Goal: Information Seeking & Learning: Learn about a topic

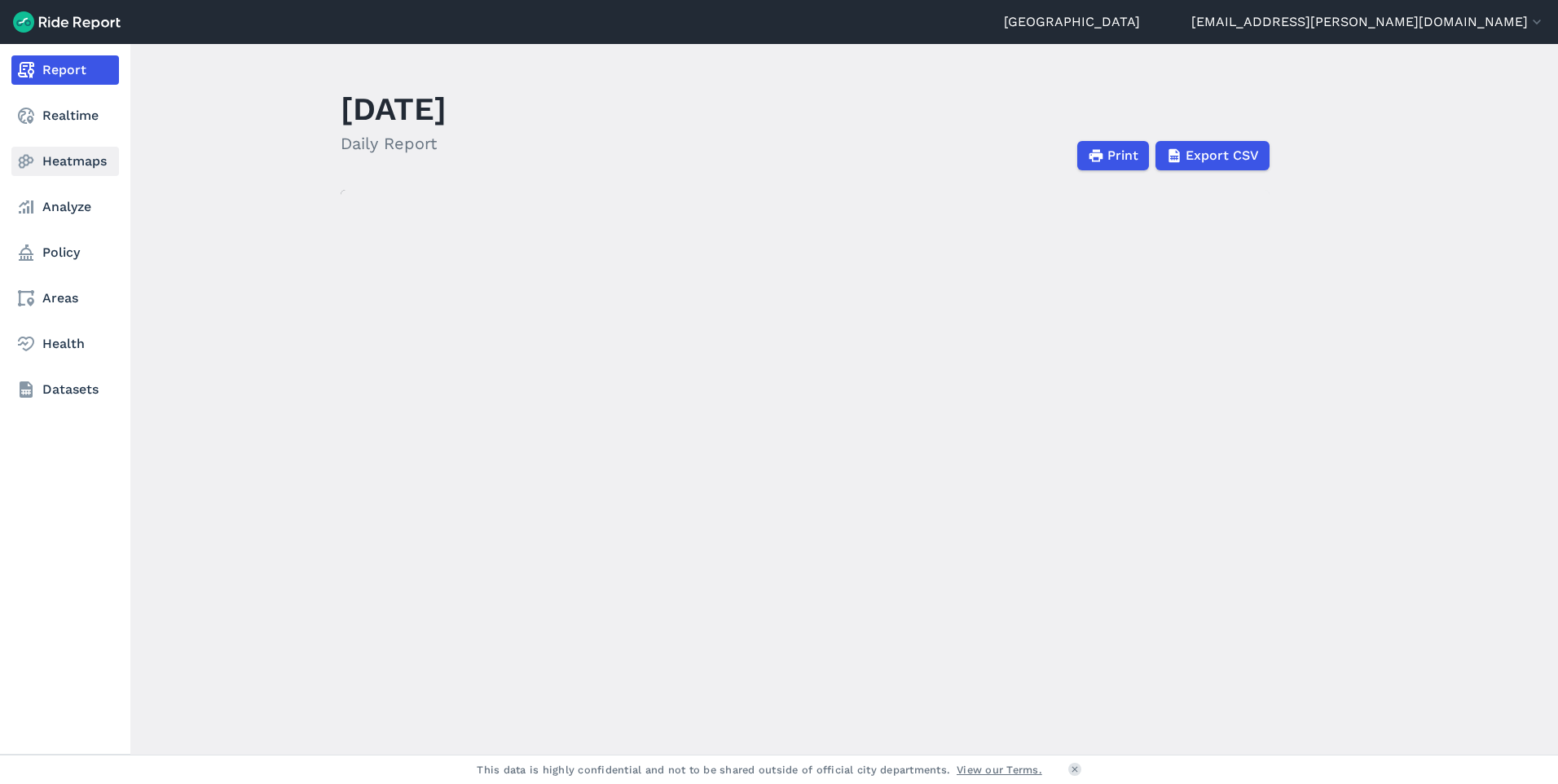
click at [86, 173] on link "Heatmaps" at bounding box center [65, 161] width 107 height 29
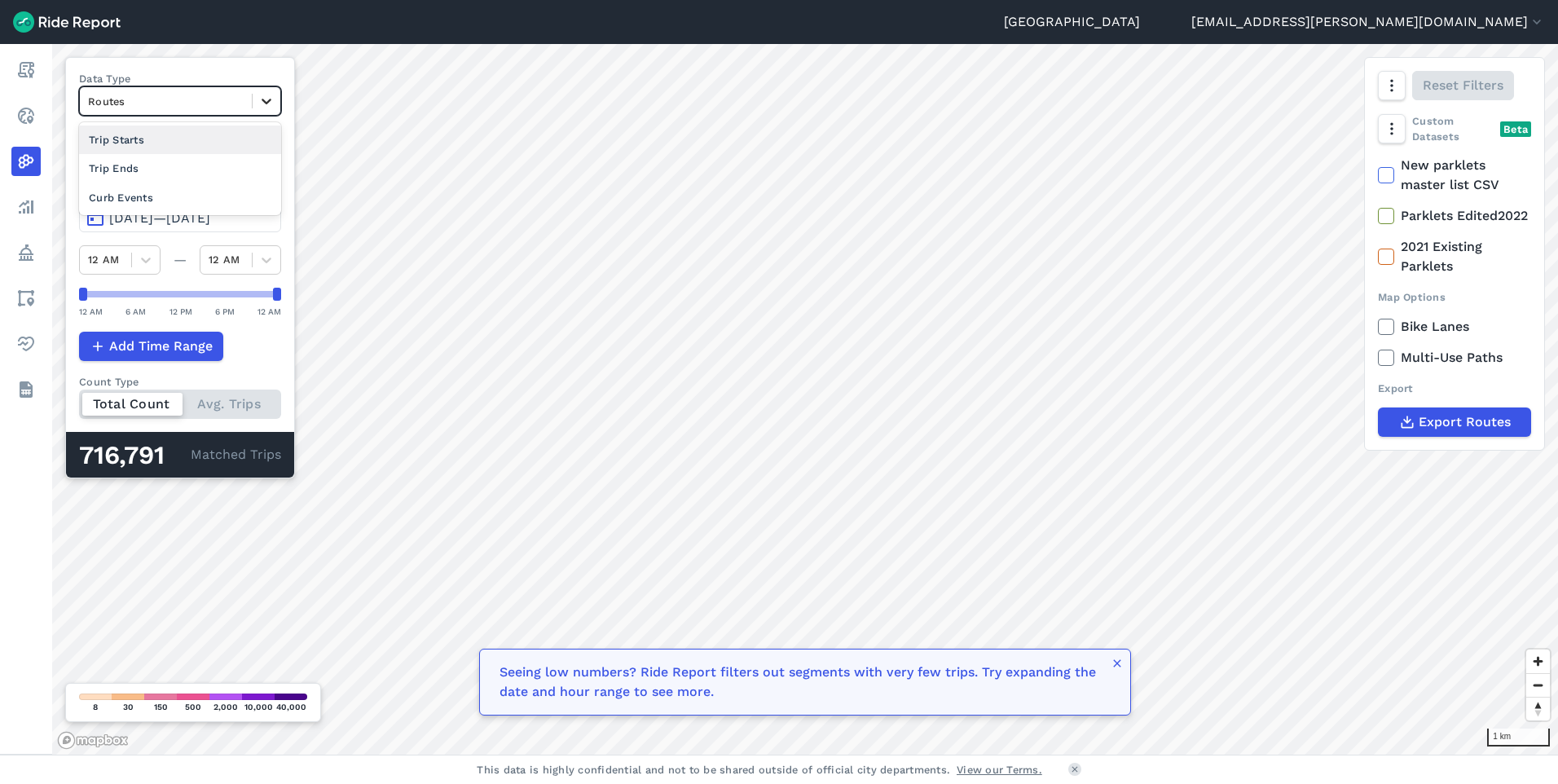
click at [268, 103] on icon at bounding box center [267, 101] width 16 height 16
click at [187, 194] on div "Curb Events" at bounding box center [180, 197] width 202 height 29
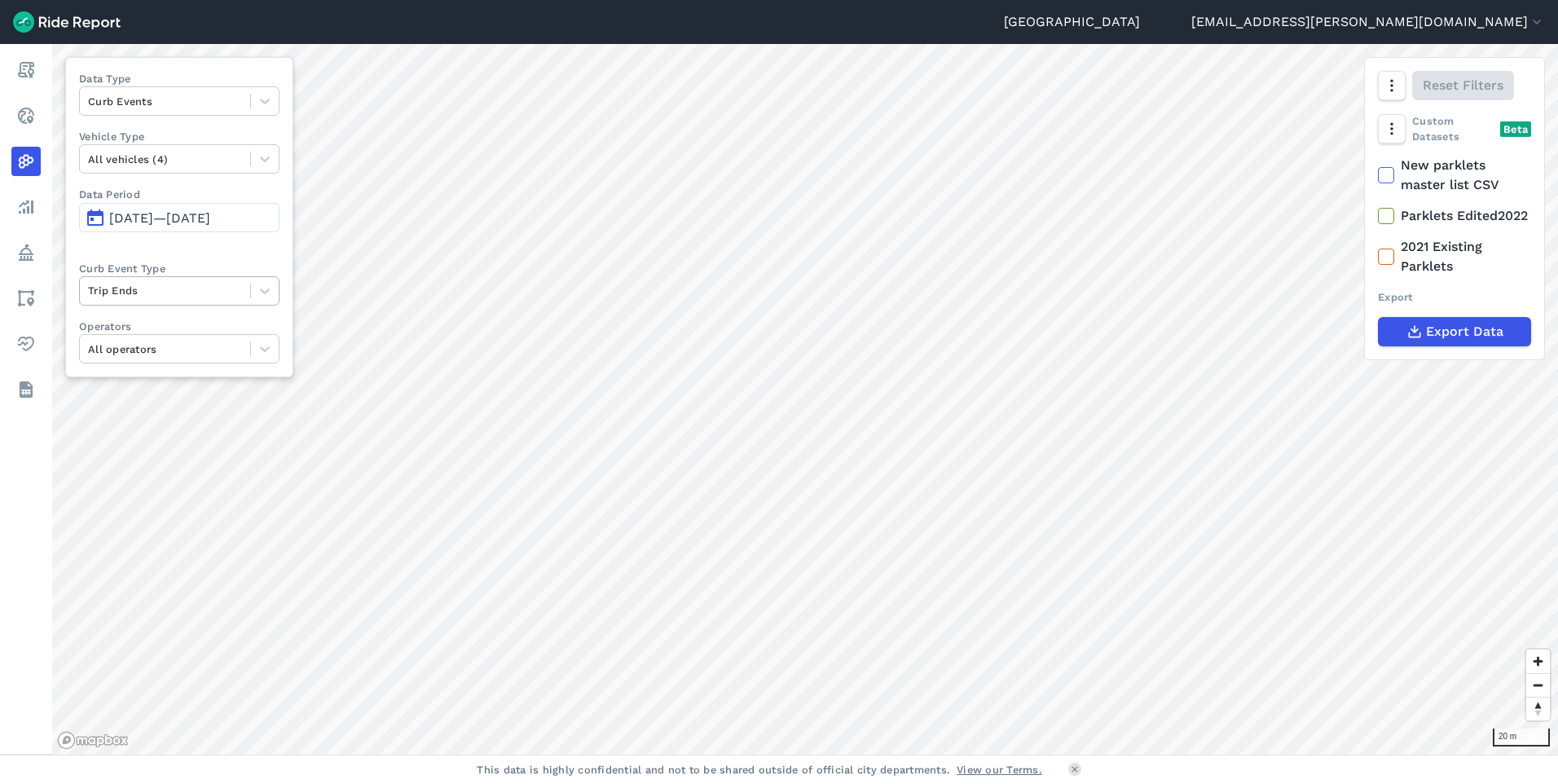
click at [246, 286] on div "Trip Ends" at bounding box center [165, 290] width 170 height 25
click at [247, 286] on div "Trip Ends" at bounding box center [165, 290] width 170 height 25
click at [264, 110] on div at bounding box center [265, 101] width 28 height 28
click at [216, 147] on div "Trip Starts" at bounding box center [179, 139] width 201 height 29
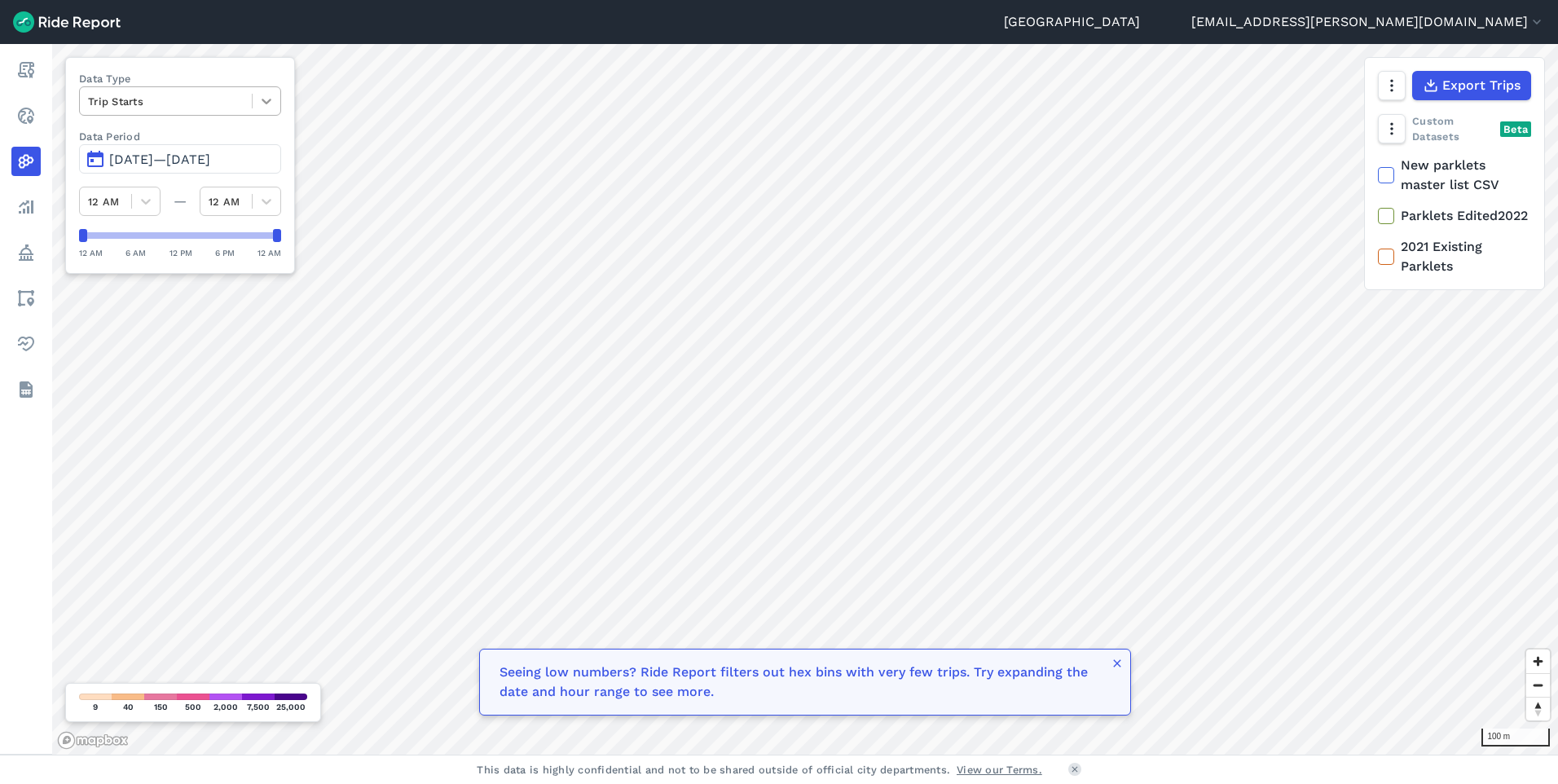
click at [262, 110] on div at bounding box center [267, 101] width 28 height 28
click at [204, 151] on div "Trip Ends" at bounding box center [180, 139] width 202 height 29
click at [247, 108] on div "Trip Ends" at bounding box center [166, 101] width 172 height 25
click at [175, 175] on div "Routes" at bounding box center [180, 168] width 202 height 29
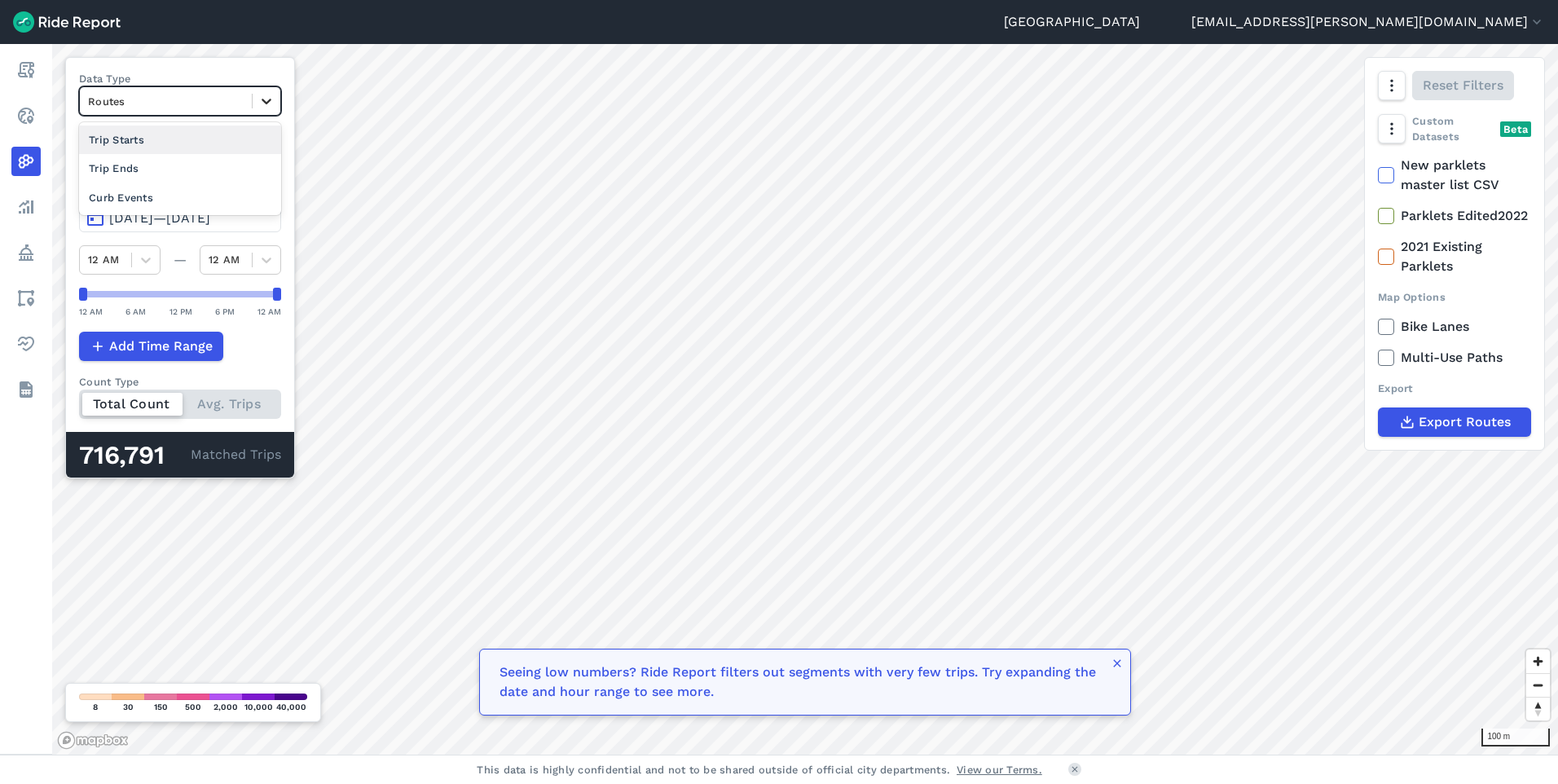
click at [270, 101] on icon at bounding box center [267, 101] width 16 height 16
click at [205, 200] on div "Curb Events" at bounding box center [180, 197] width 202 height 29
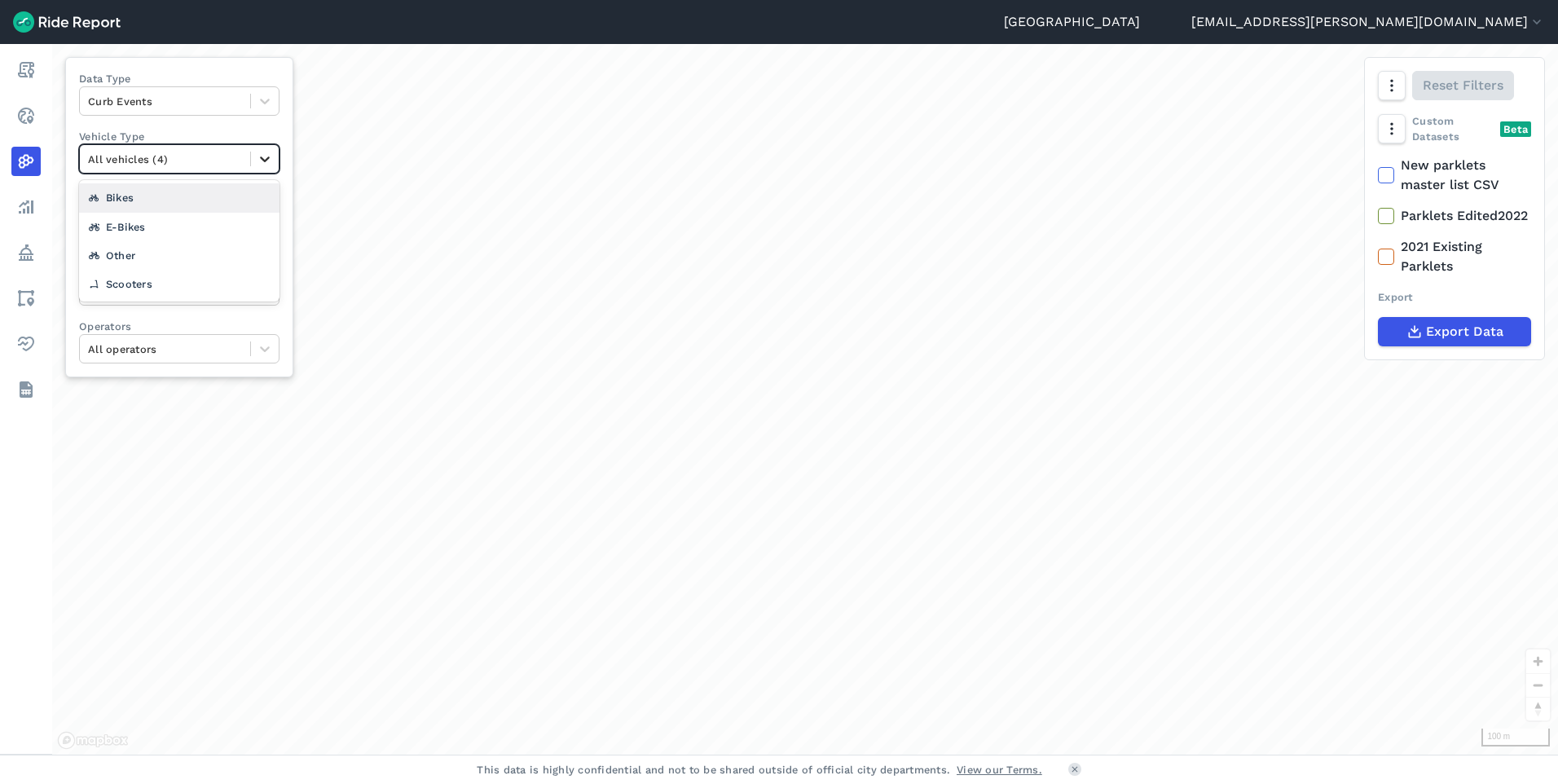
click at [263, 161] on icon at bounding box center [265, 159] width 16 height 16
click at [272, 157] on icon at bounding box center [265, 159] width 16 height 16
click at [249, 350] on div "All operators" at bounding box center [165, 349] width 170 height 25
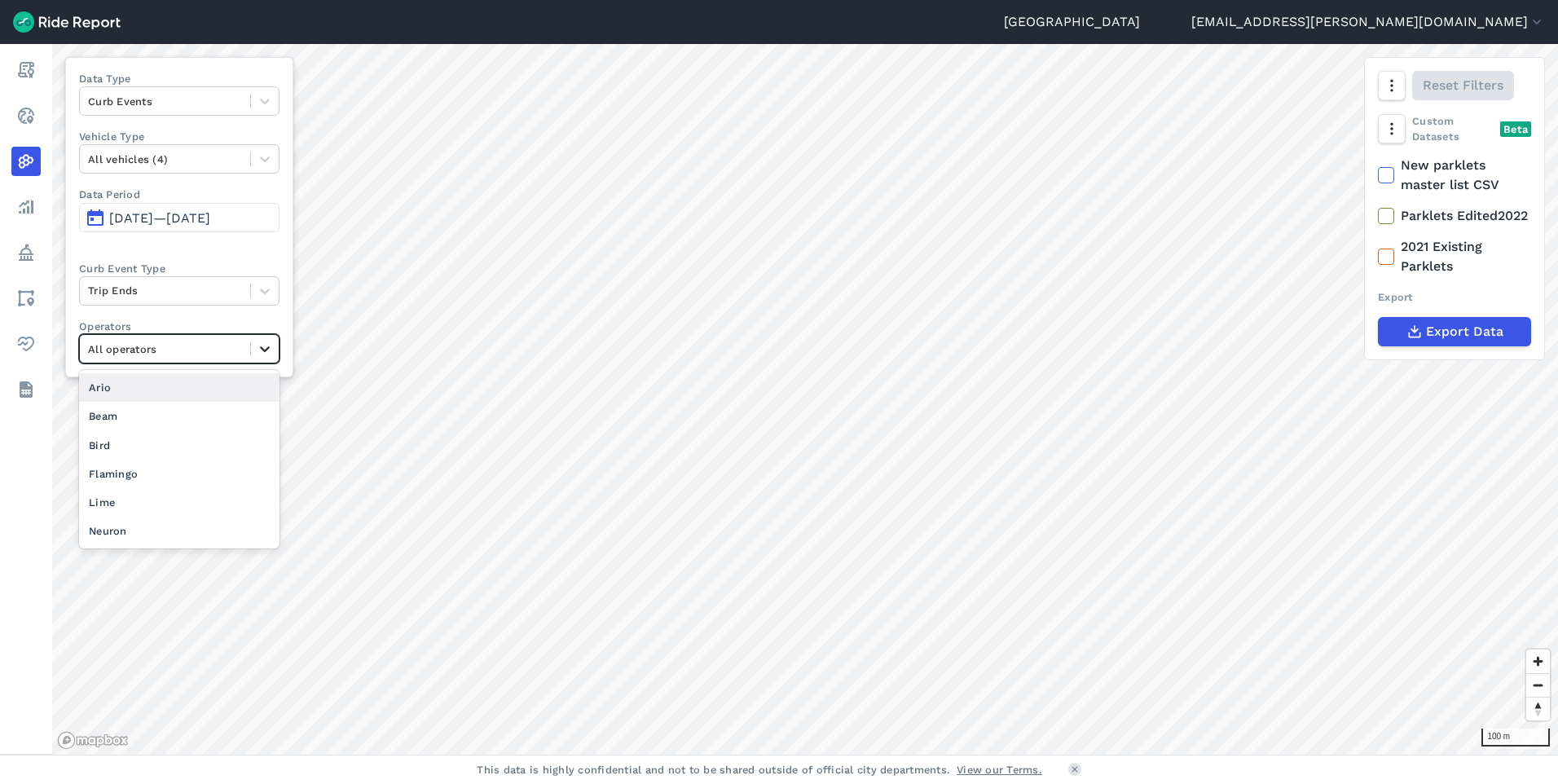
click at [268, 357] on icon at bounding box center [265, 349] width 16 height 16
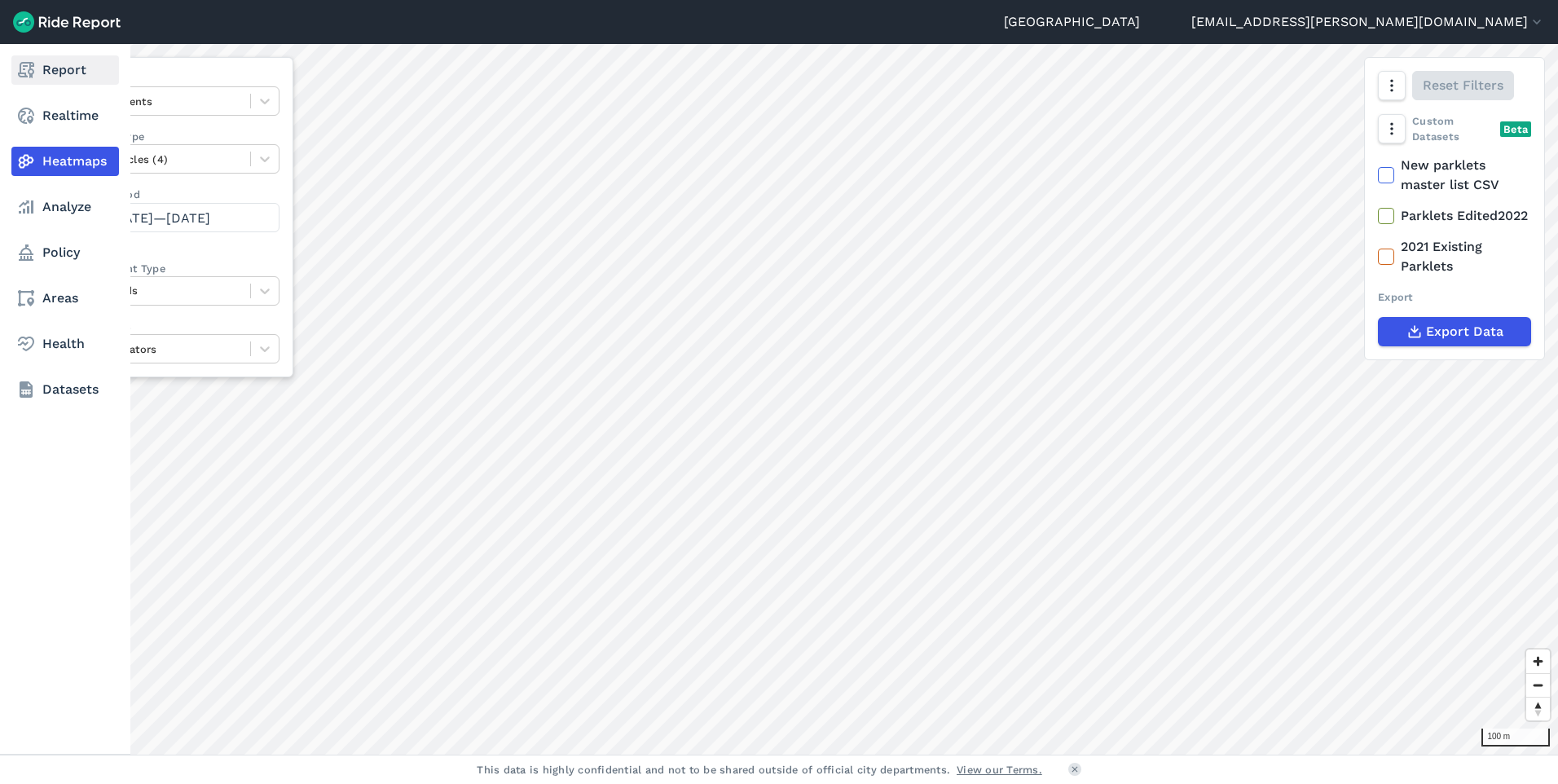
click at [70, 66] on link "Report" at bounding box center [65, 70] width 107 height 29
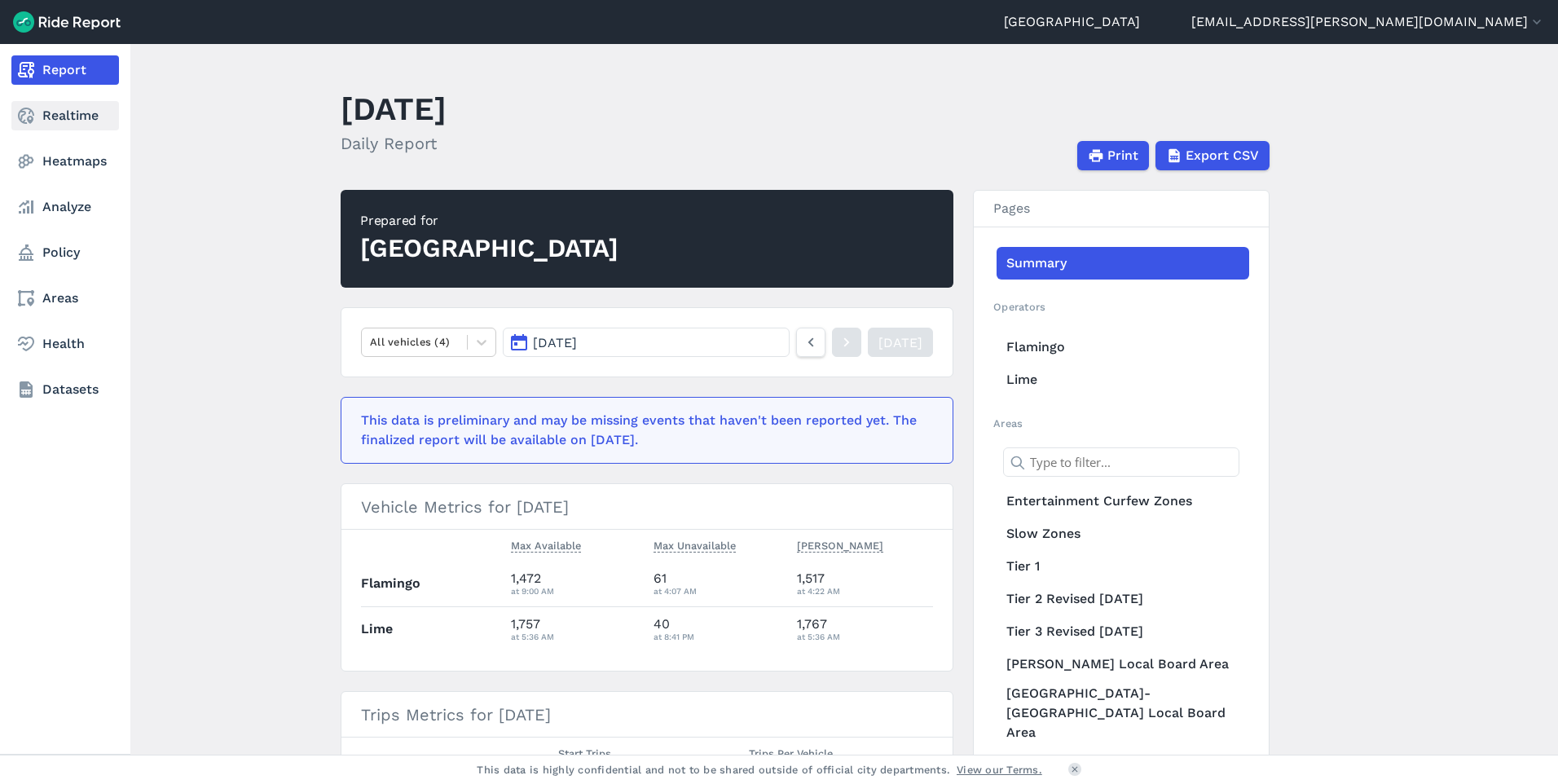
click at [90, 119] on link "Realtime" at bounding box center [65, 115] width 107 height 29
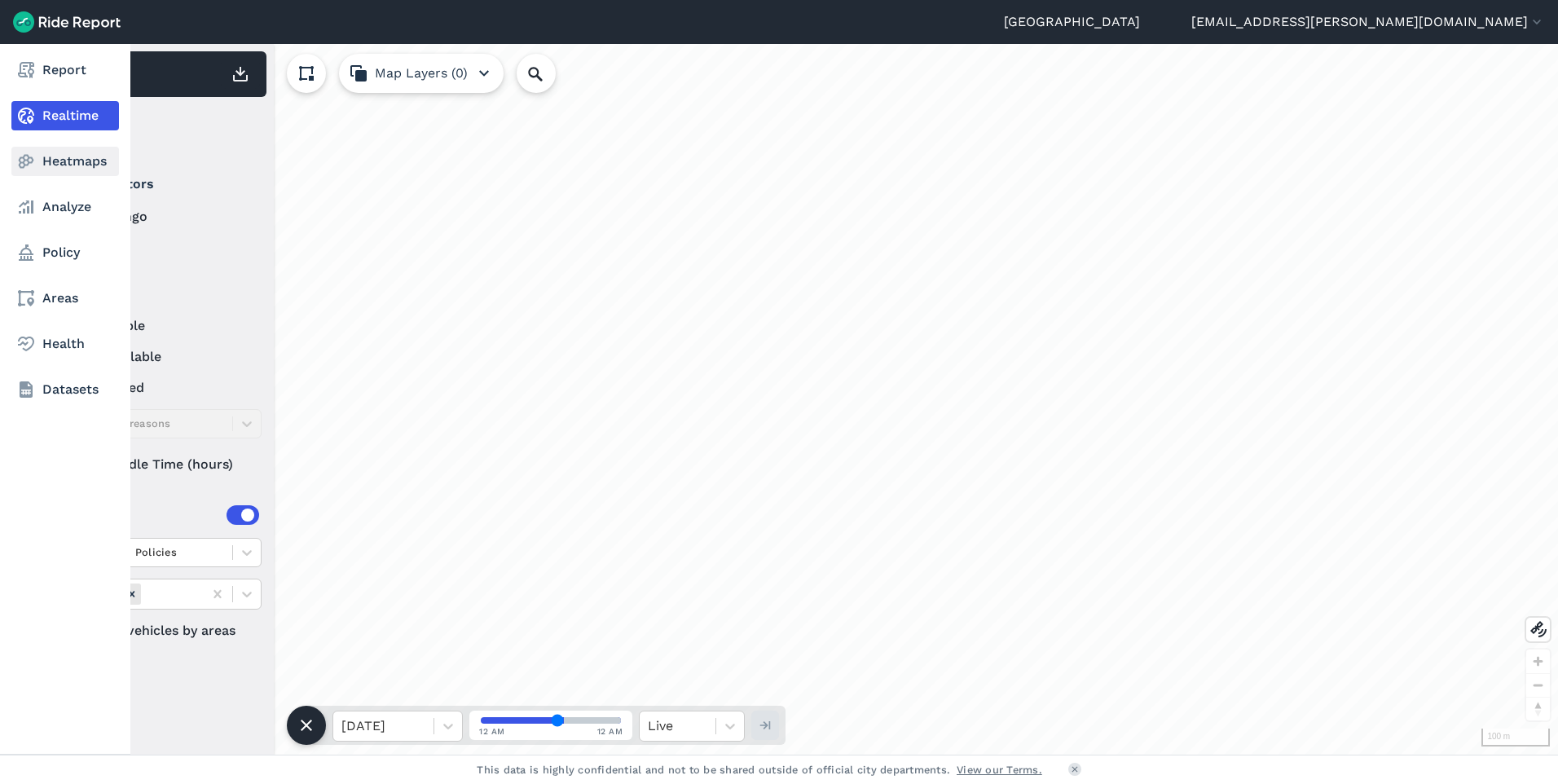
click at [29, 162] on use at bounding box center [26, 161] width 16 height 14
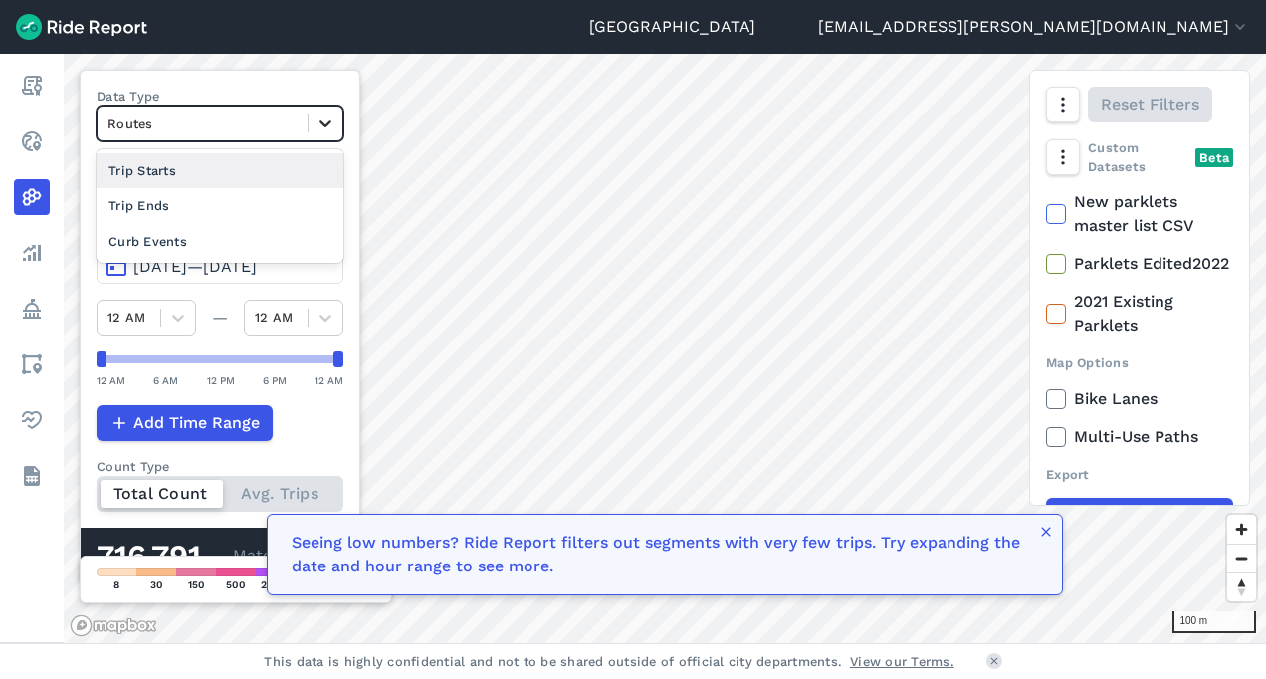
click at [326, 129] on icon at bounding box center [326, 123] width 20 height 20
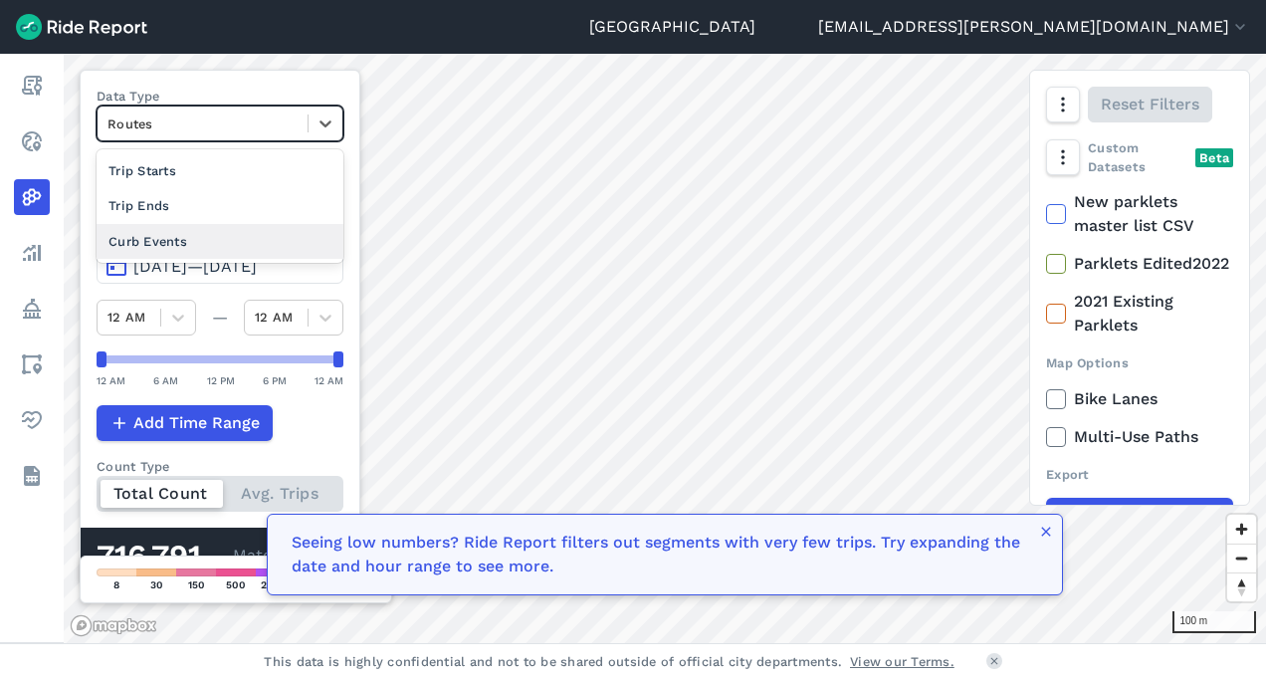
click at [255, 233] on div "Curb Events" at bounding box center [220, 241] width 247 height 35
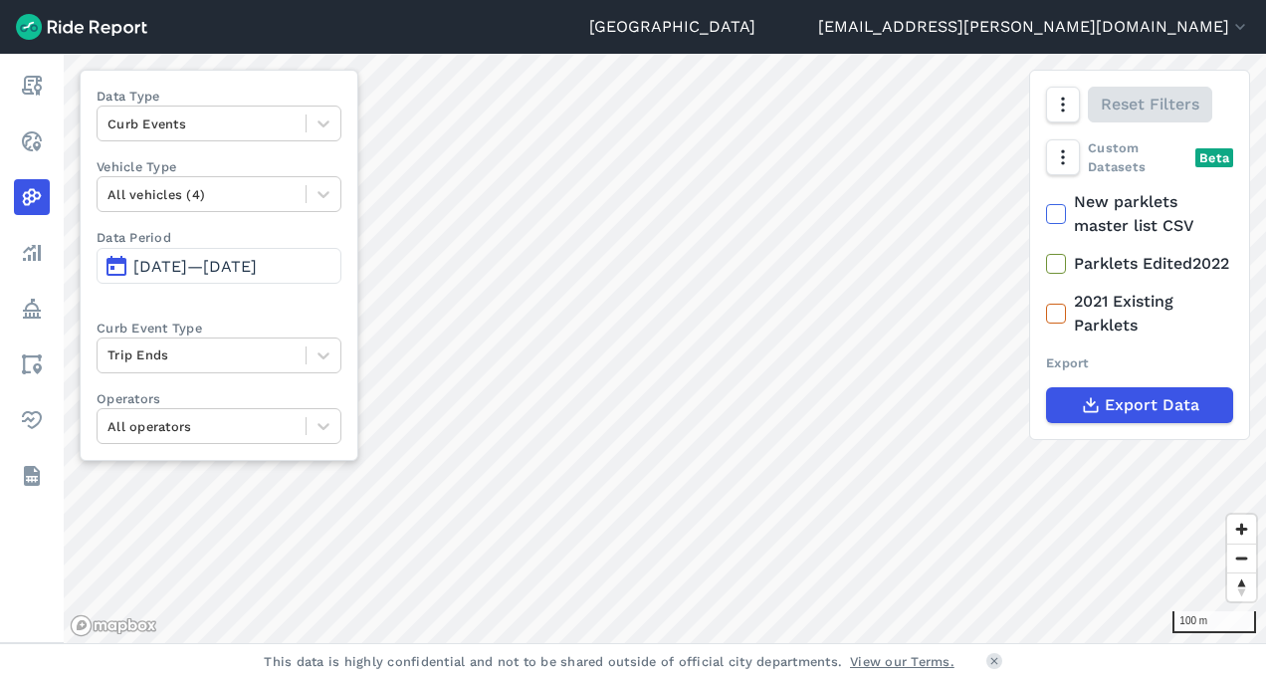
click at [1069, 679] on html "Auckland [EMAIL_ADDRESS][PERSON_NAME][DOMAIN_NAME] Settings Terms Sign Out Repo…" at bounding box center [633, 339] width 1266 height 679
click at [298, 325] on div "100 m Data Type Curb Events Vehicle Type All vehicles (4) Data Period [DATE]—[D…" at bounding box center [665, 348] width 1202 height 589
click at [786, 0] on div "Auckland [PERSON_NAME][EMAIL_ADDRESS][DOMAIN_NAME] Settings Terms Sign Out Repo…" at bounding box center [633, 339] width 1266 height 679
click at [874, 0] on html "Auckland [PERSON_NAME][EMAIL_ADDRESS][DOMAIN_NAME] Settings Terms Sign Out Repo…" at bounding box center [633, 339] width 1266 height 679
click at [719, 0] on html "Auckland [PERSON_NAME][EMAIL_ADDRESS][DOMAIN_NAME] Settings Terms Sign Out Repo…" at bounding box center [633, 339] width 1266 height 679
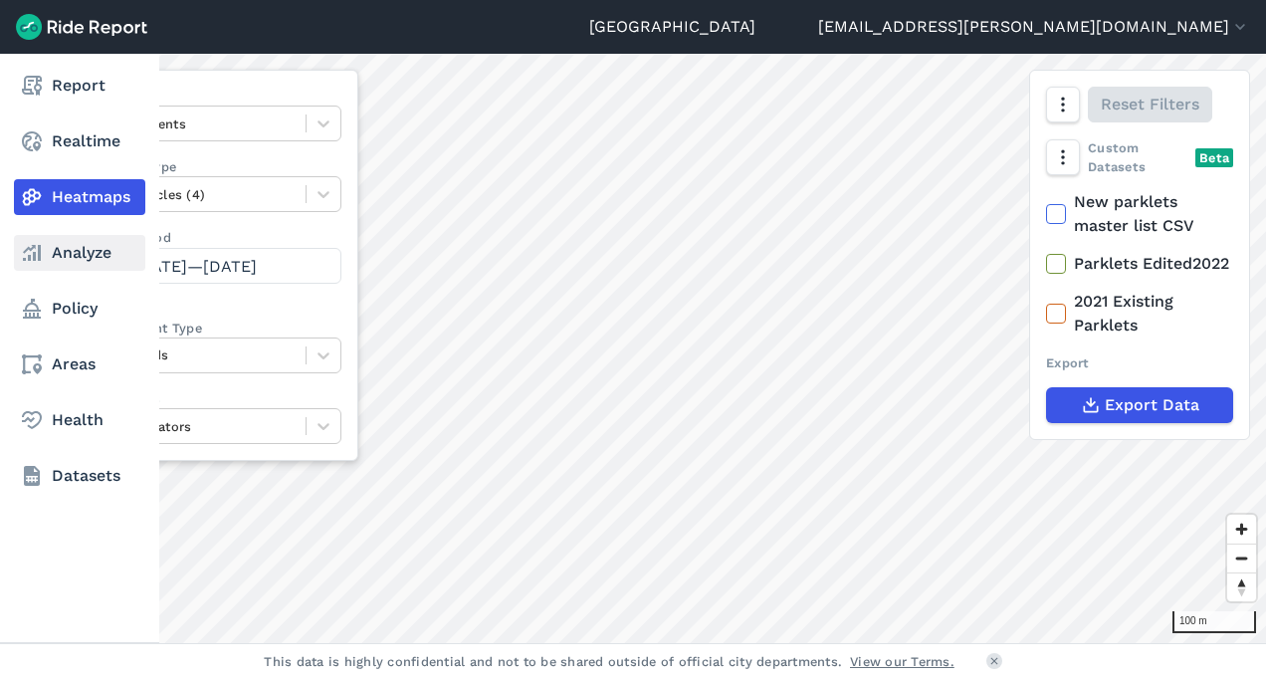
drag, startPoint x: 52, startPoint y: 244, endPoint x: 64, endPoint y: 249, distance: 12.9
click at [52, 244] on link "Analyze" at bounding box center [79, 253] width 131 height 36
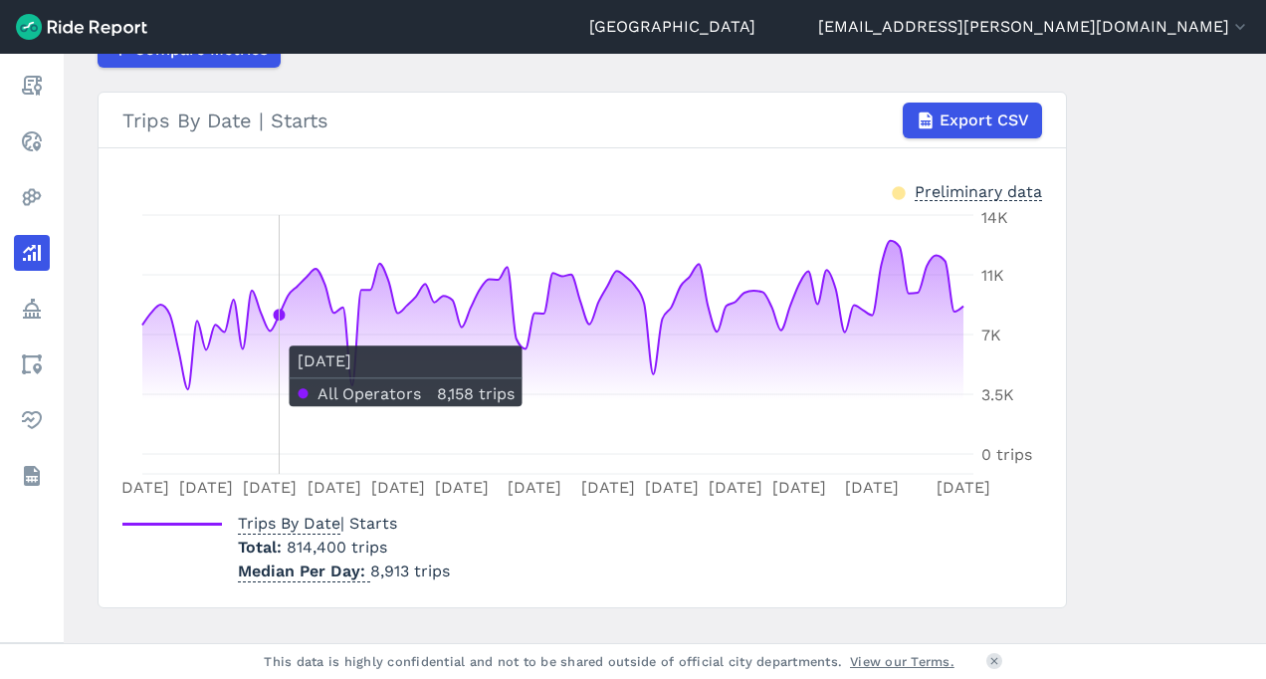
scroll to position [387, 0]
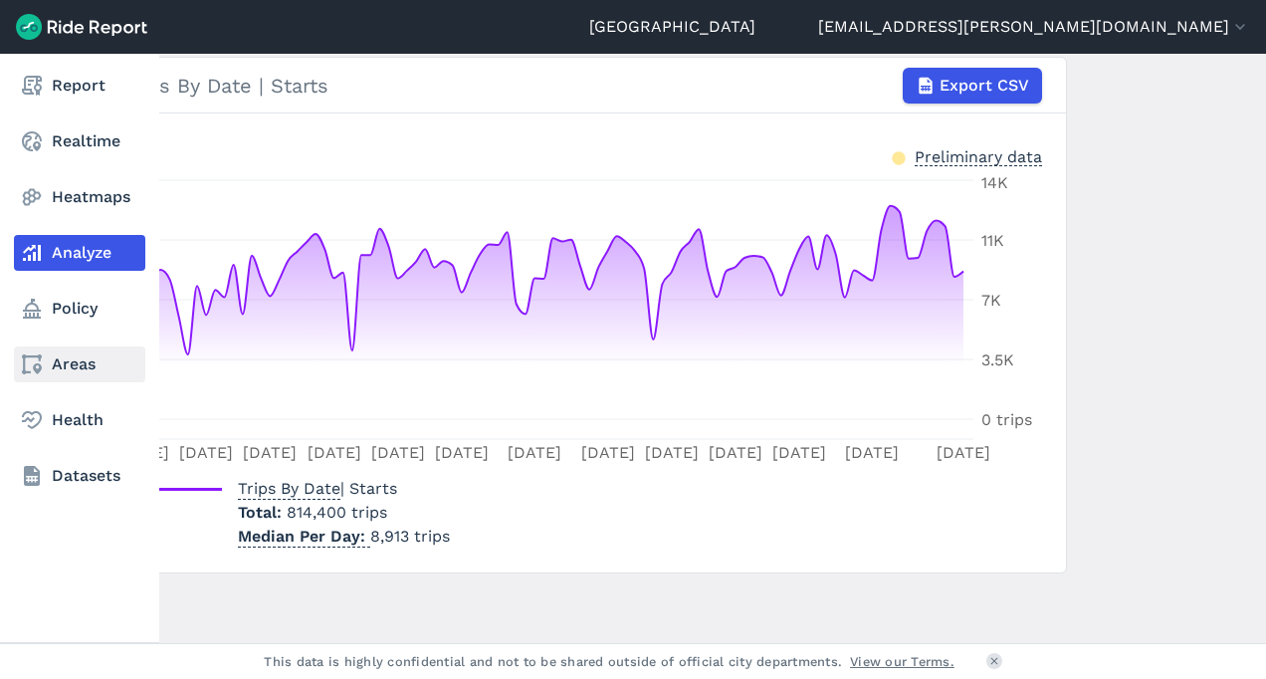
click at [96, 373] on link "Areas" at bounding box center [79, 364] width 131 height 36
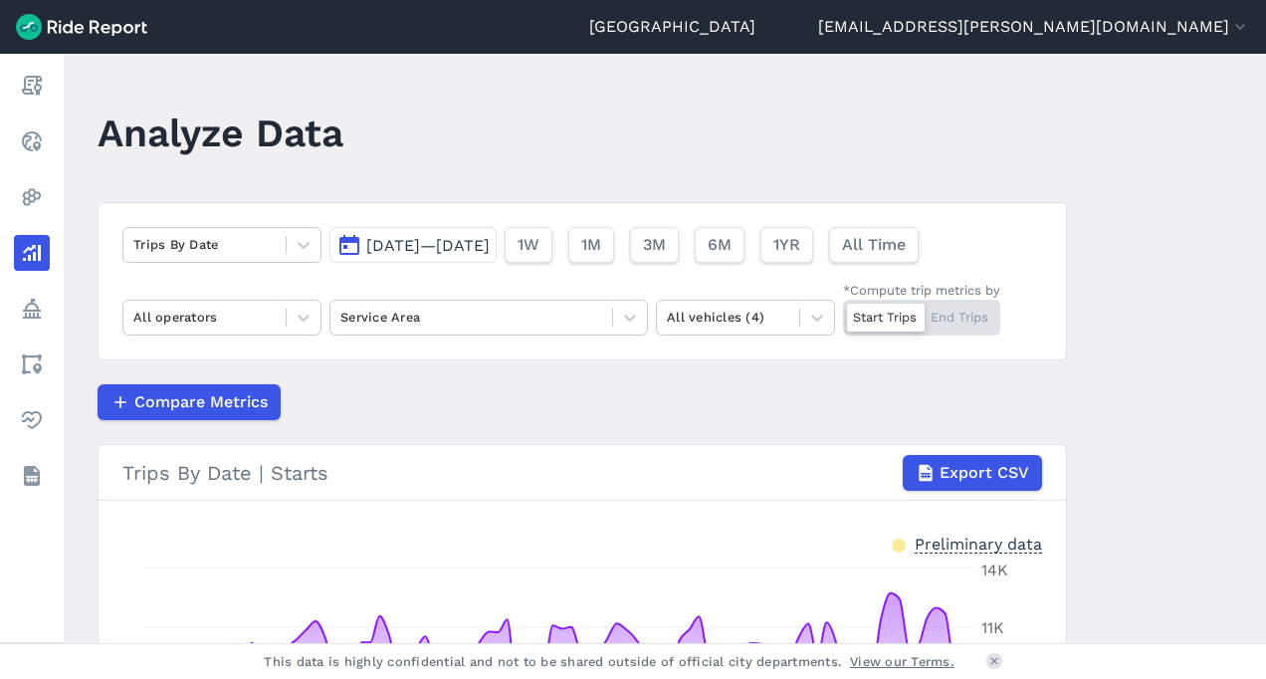
scroll to position [225, 0]
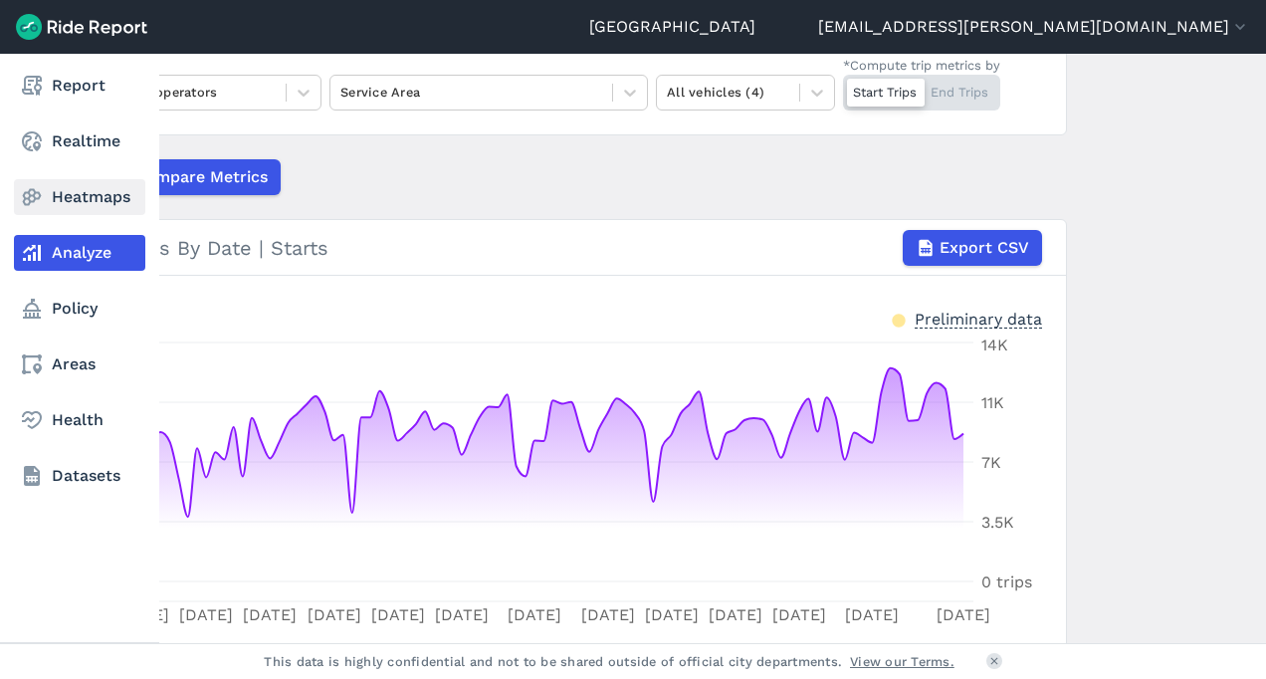
click at [69, 203] on link "Heatmaps" at bounding box center [79, 197] width 131 height 36
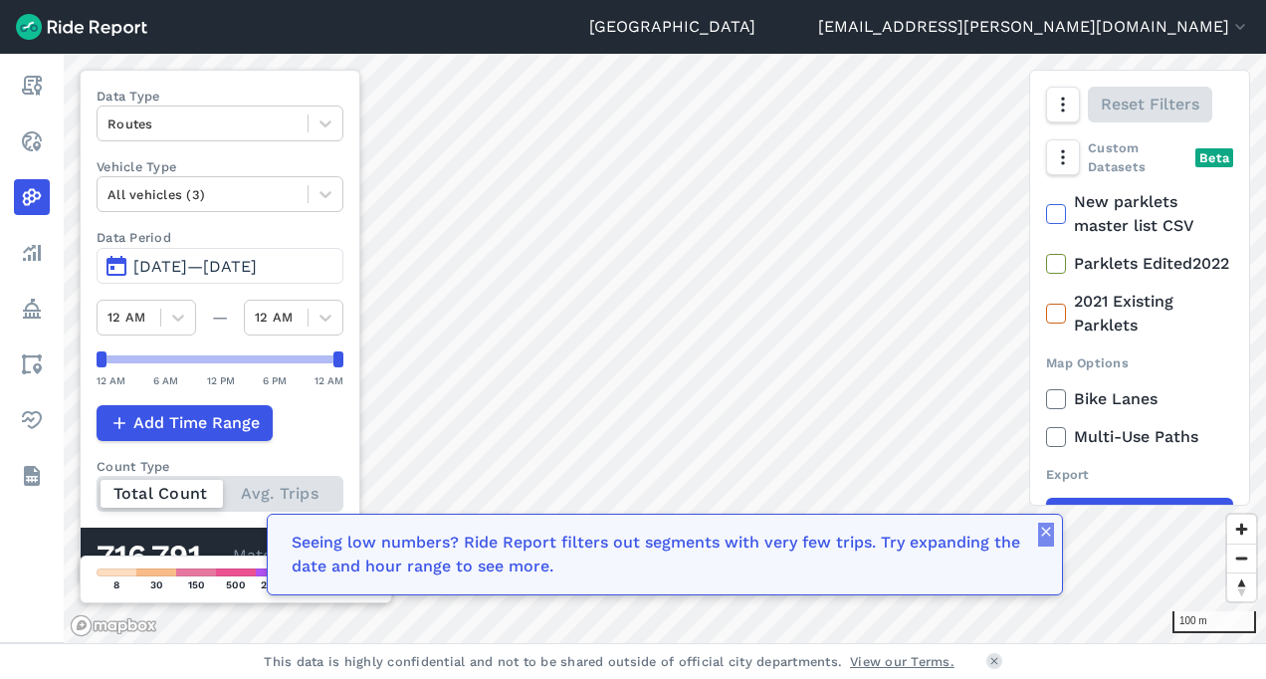
click at [1051, 540] on button "button" at bounding box center [1046, 535] width 16 height 24
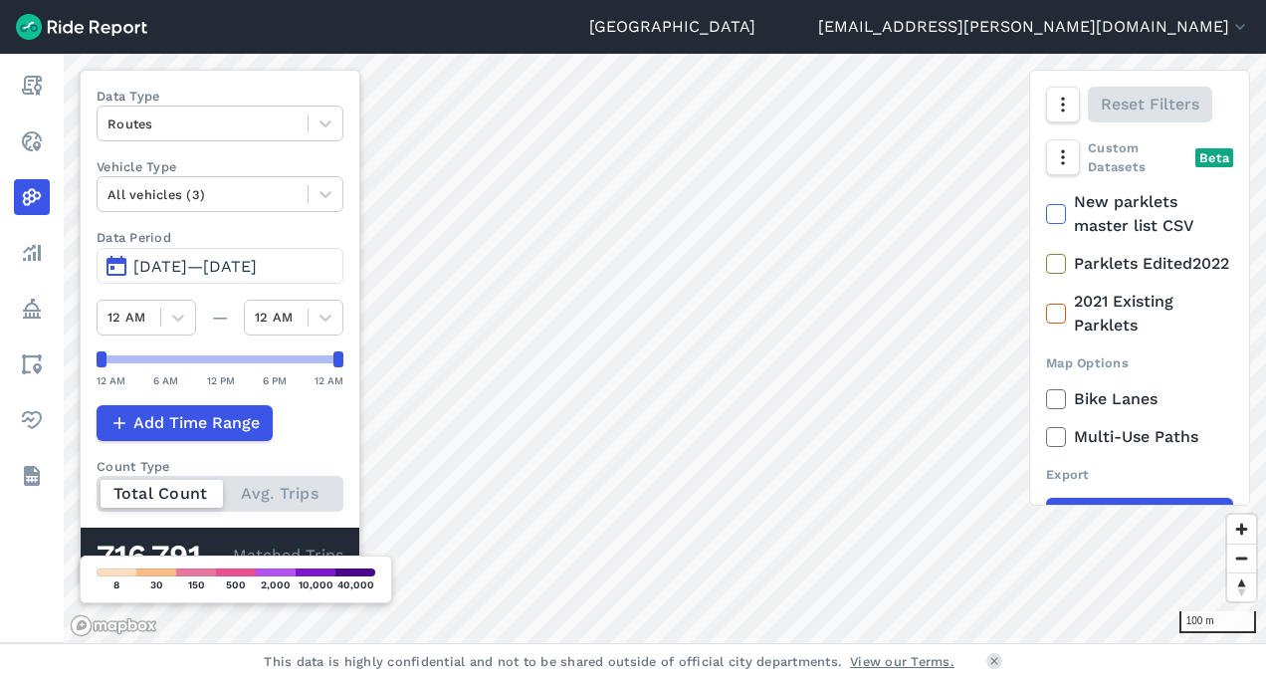
click at [418, 0] on html "Auckland [PERSON_NAME][EMAIL_ADDRESS][DOMAIN_NAME] Settings Terms Sign Out Repo…" at bounding box center [633, 339] width 1266 height 679
click at [603, 643] on div "Auckland [PERSON_NAME][EMAIL_ADDRESS][DOMAIN_NAME] Settings Terms Sign Out Repo…" at bounding box center [633, 339] width 1266 height 679
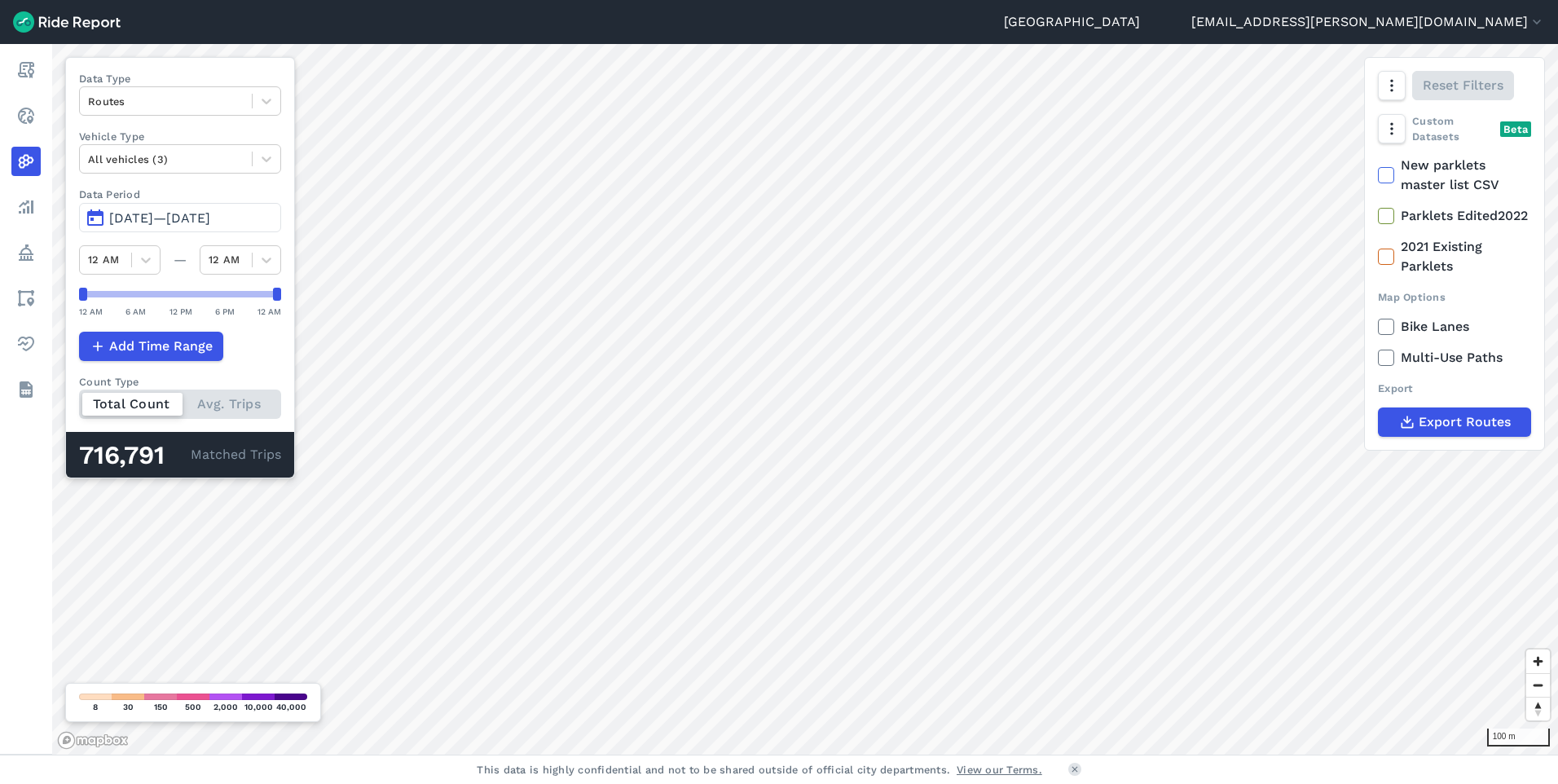
click at [261, 418] on div "Total Count Avg. Trips" at bounding box center [180, 404] width 202 height 29
click at [79, 400] on input "Count Type Total Count Avg. Trips" at bounding box center [79, 394] width 0 height 11
click at [260, 102] on icon at bounding box center [267, 101] width 16 height 16
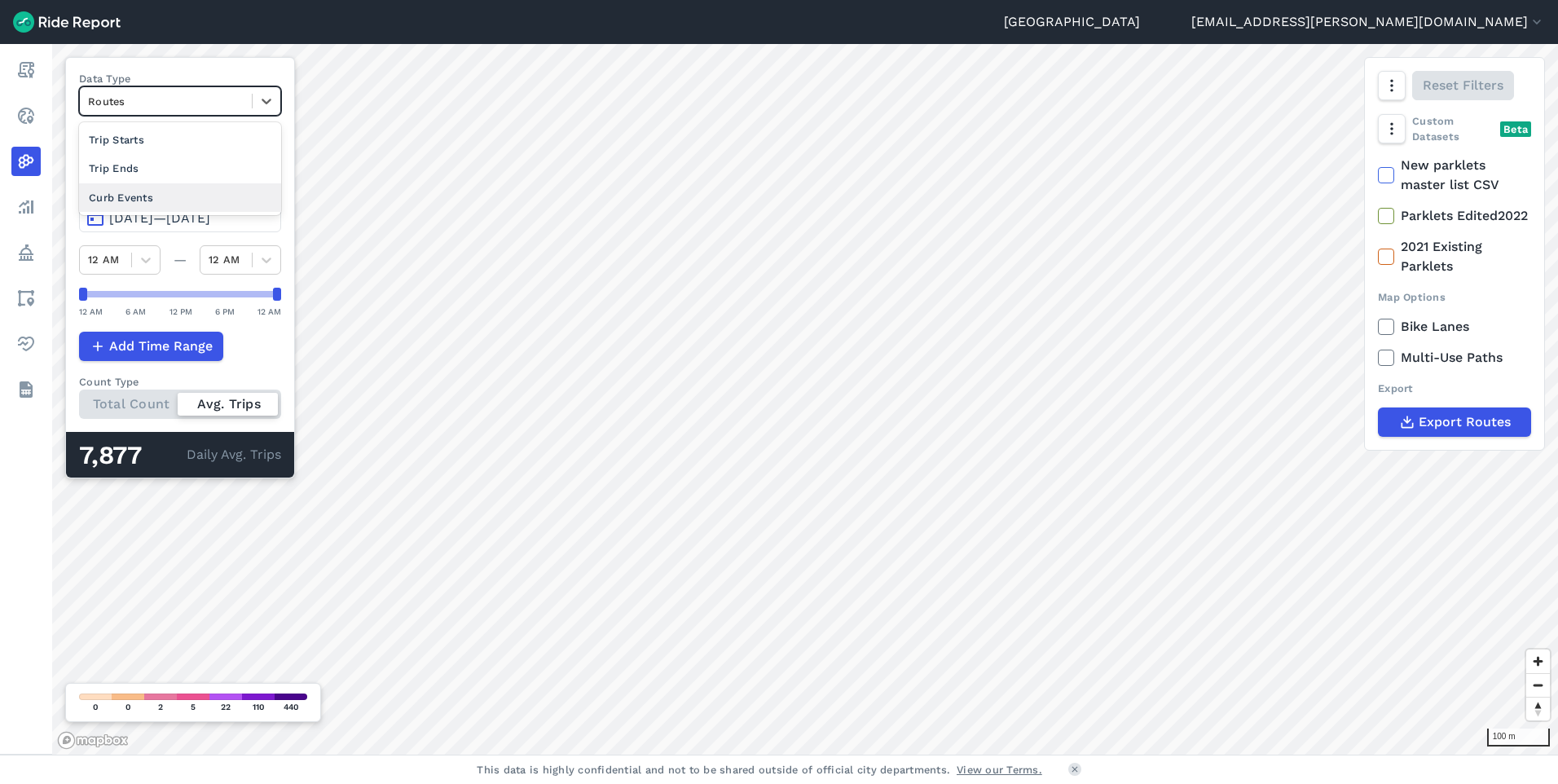
click at [184, 197] on div "Curb Events" at bounding box center [180, 197] width 202 height 29
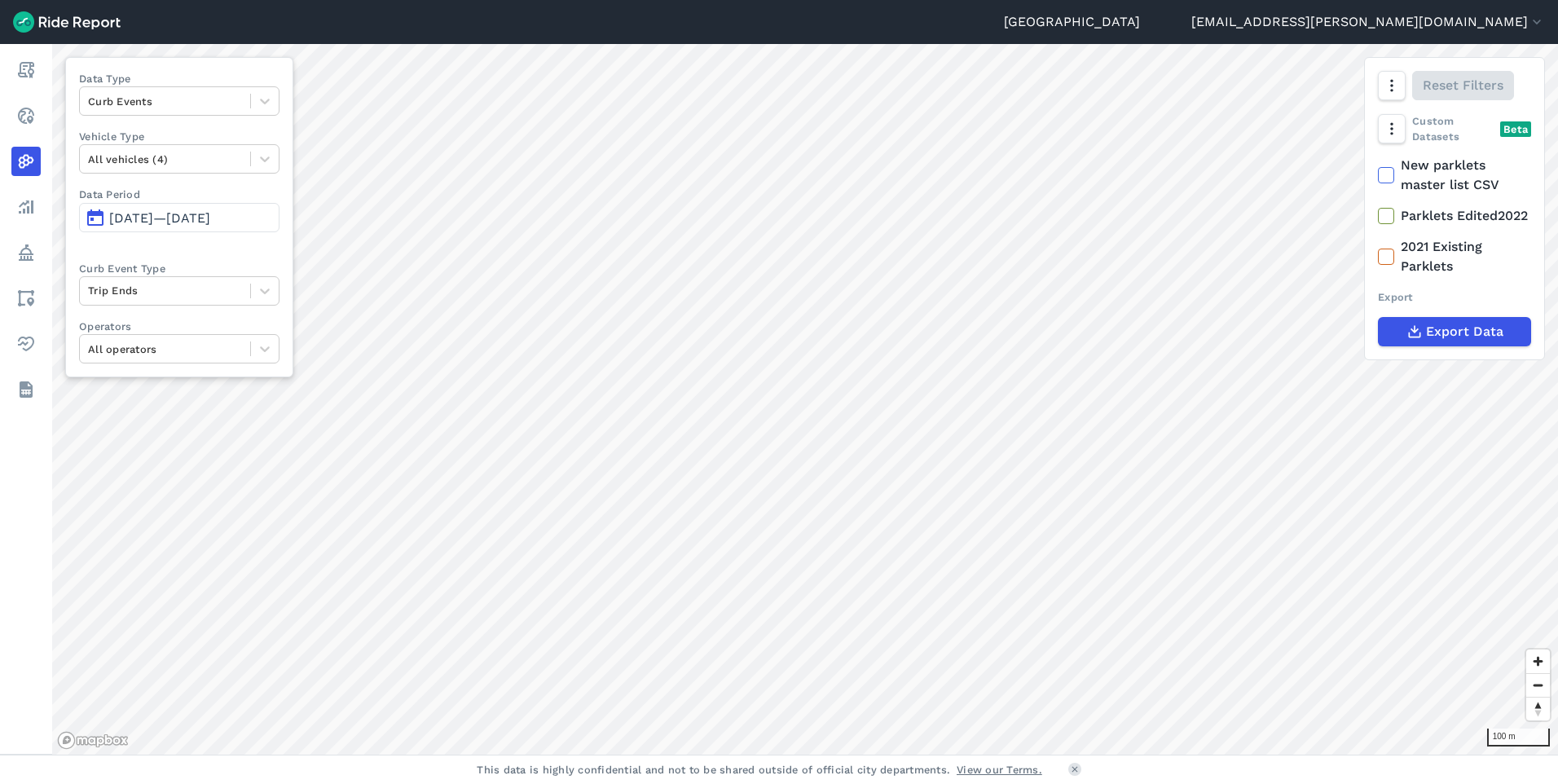
click at [1393, 176] on icon at bounding box center [1386, 175] width 15 height 16
click at [1378, 166] on input "New parklets master list CSV" at bounding box center [1378, 160] width 0 height 11
click at [1387, 174] on icon at bounding box center [1386, 175] width 15 height 16
click at [1378, 166] on input "New parklets master list CSV" at bounding box center [1378, 160] width 0 height 11
click at [1388, 224] on icon at bounding box center [1386, 216] width 15 height 16
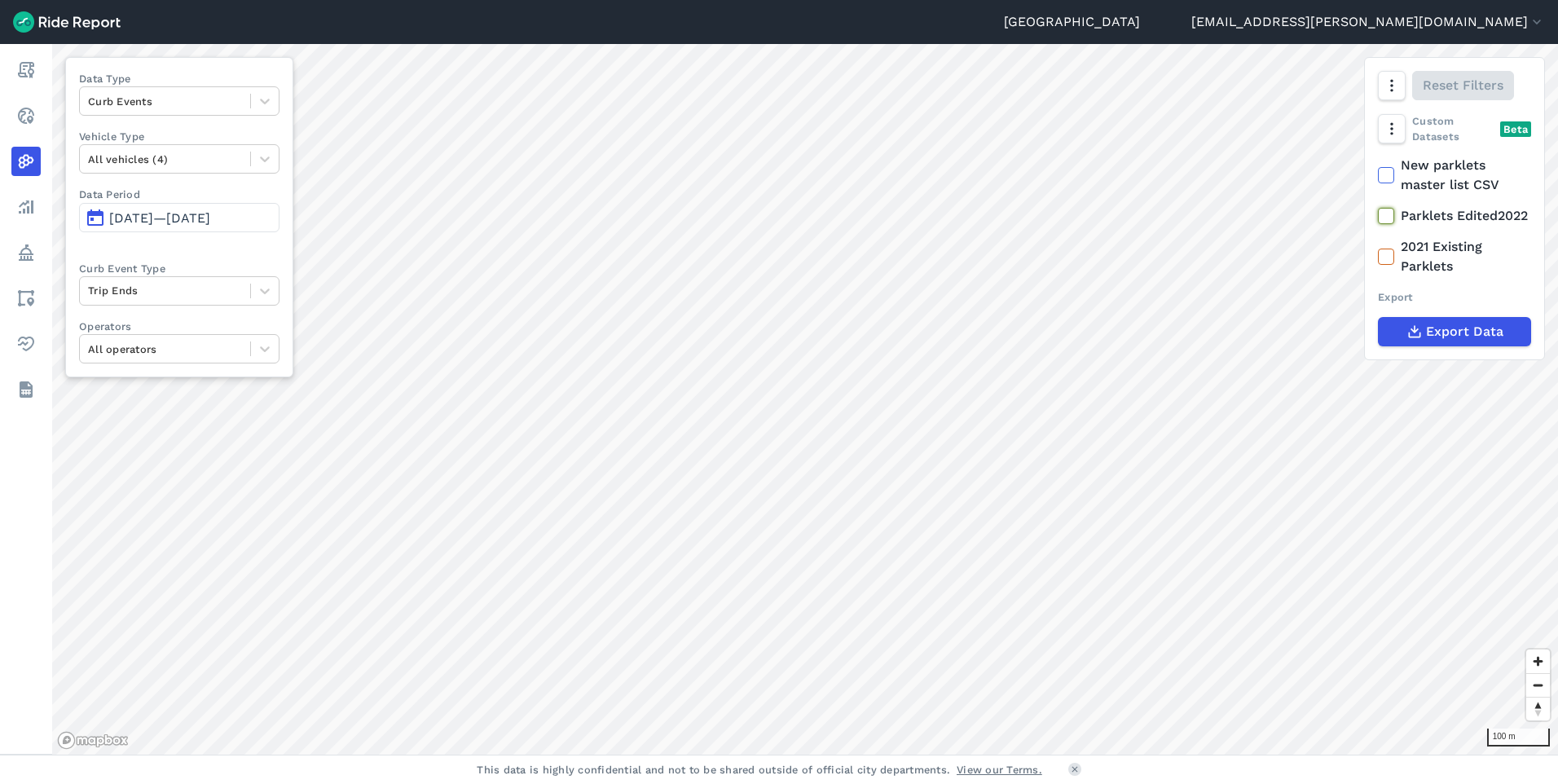
click at [1378, 217] on input "Parklets Edited2022" at bounding box center [1378, 211] width 0 height 11
click at [1389, 224] on icon at bounding box center [1386, 216] width 15 height 16
click at [1378, 217] on input "Parklets Edited2022" at bounding box center [1378, 211] width 0 height 11
click at [1392, 264] on icon at bounding box center [1386, 257] width 15 height 16
click at [1378, 248] on input "2021 Existing Parklets" at bounding box center [1378, 242] width 0 height 11
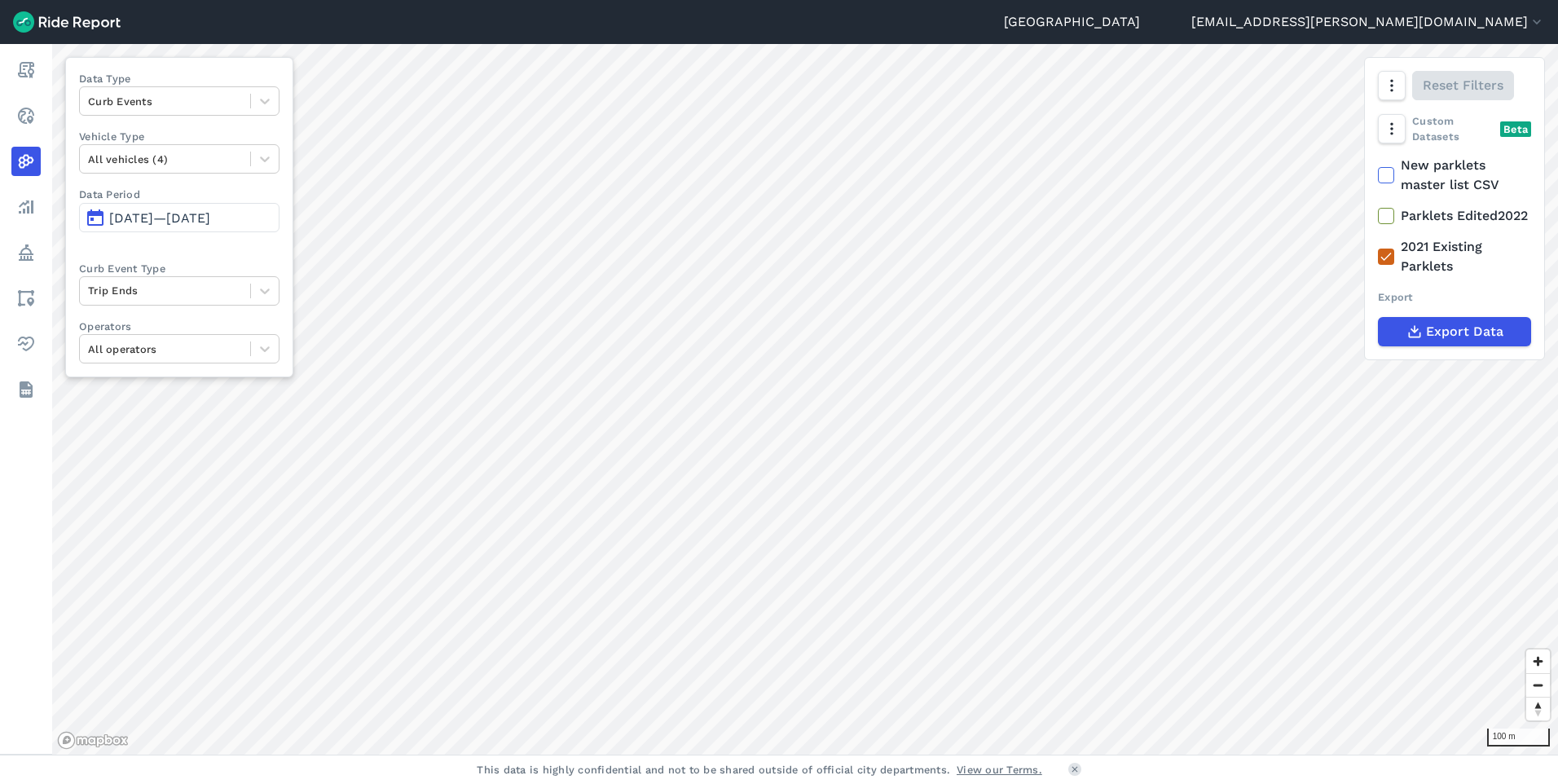
click at [1392, 264] on icon at bounding box center [1386, 257] width 15 height 16
click at [1378, 248] on input "2021 Existing Parklets" at bounding box center [1378, 242] width 0 height 11
click at [1541, 24] on icon "button" at bounding box center [1537, 22] width 16 height 16
click at [1458, 56] on link "Settings" at bounding box center [1447, 61] width 176 height 26
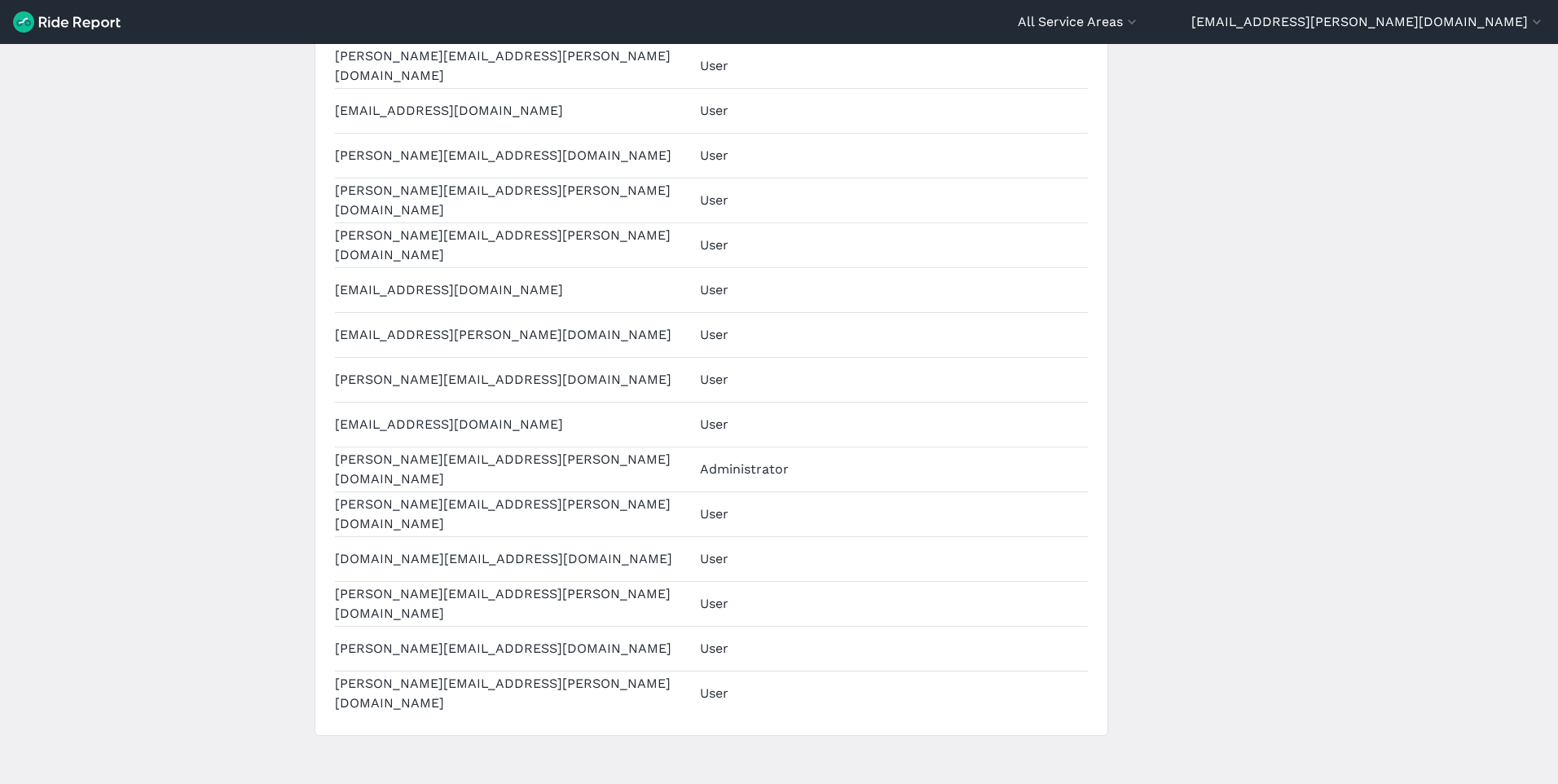
scroll to position [4106, 0]
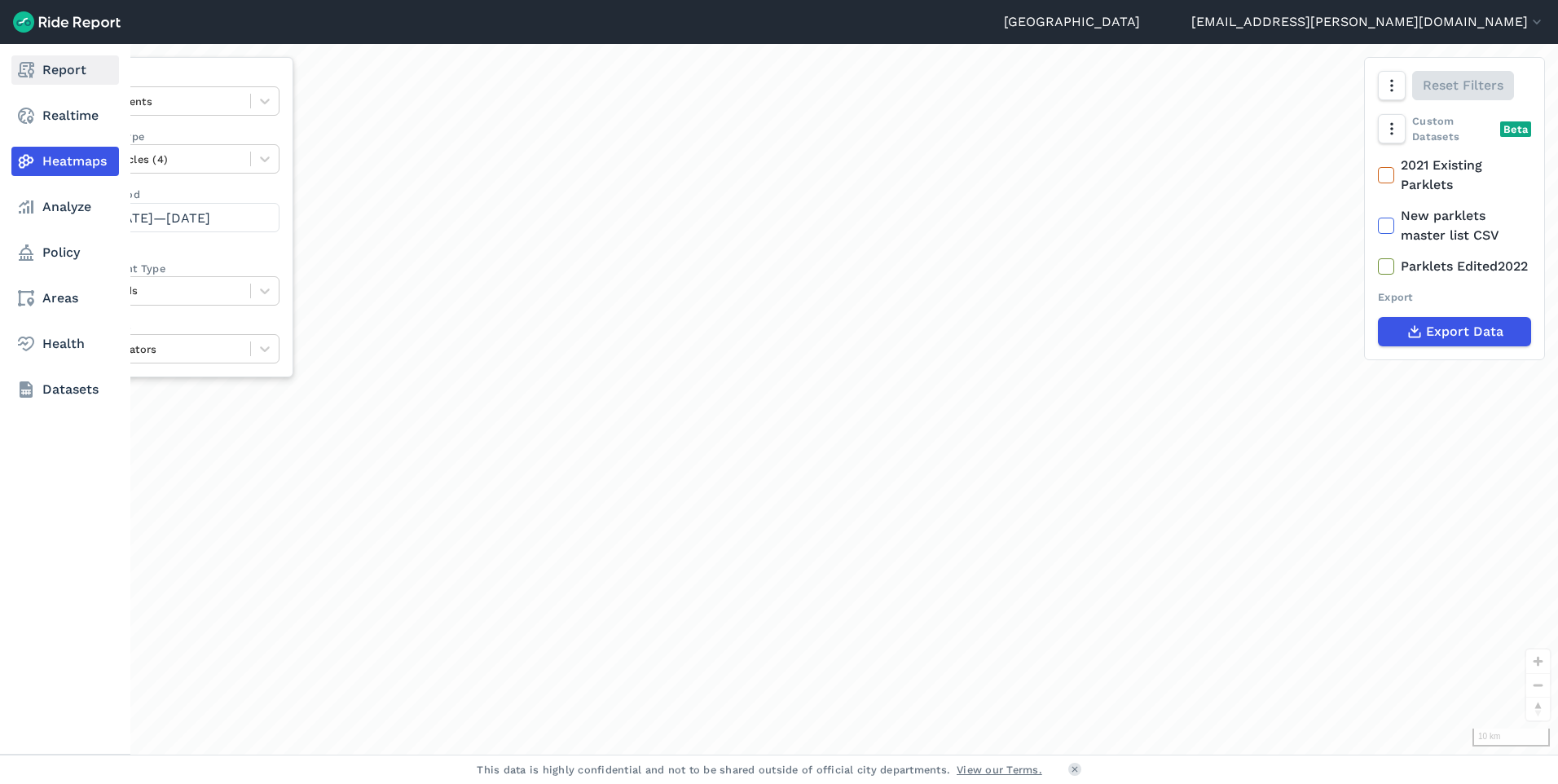
click at [69, 73] on link "Report" at bounding box center [65, 70] width 107 height 29
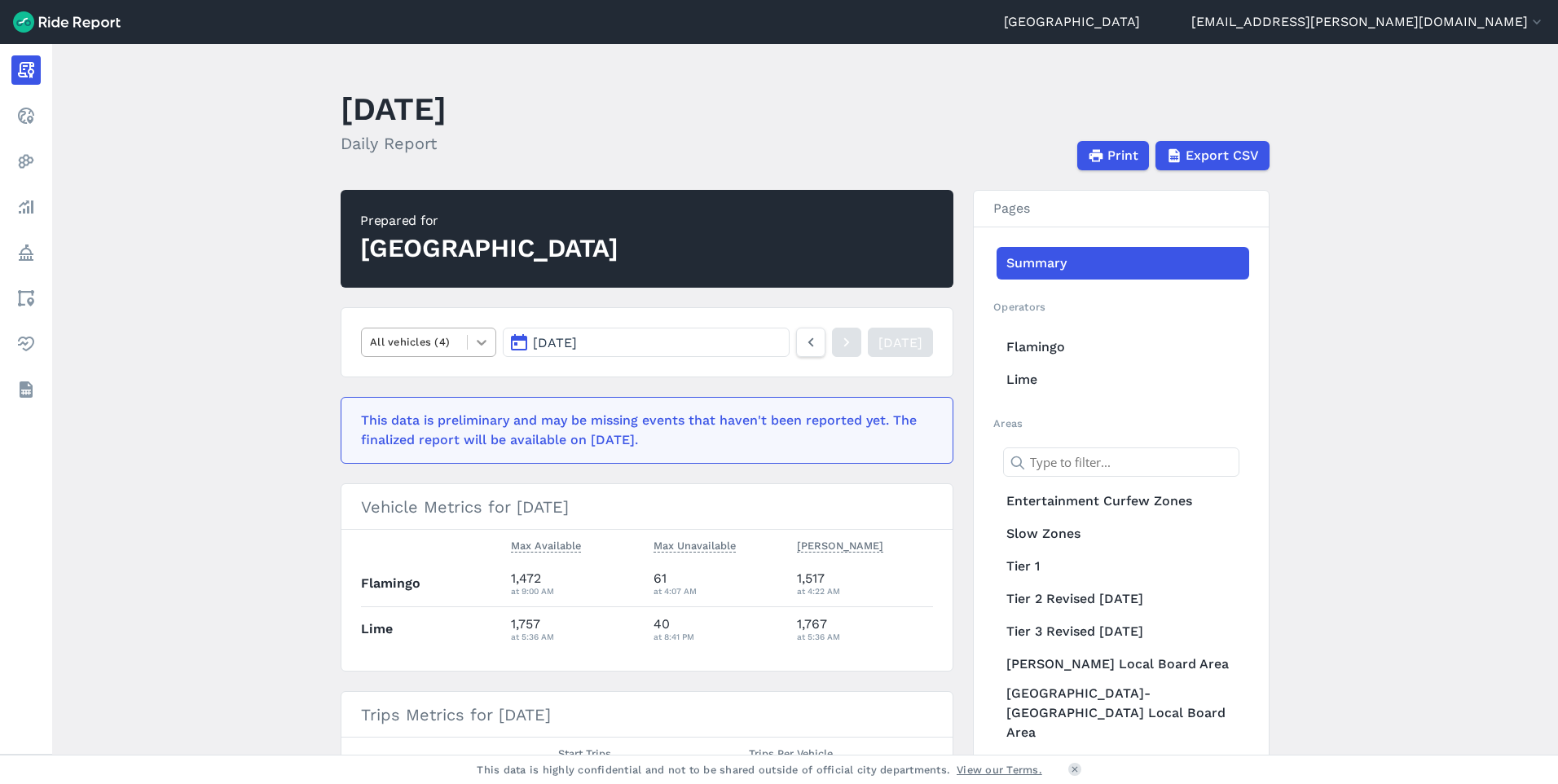
click at [485, 344] on icon at bounding box center [481, 342] width 16 height 16
drag, startPoint x: 234, startPoint y: 318, endPoint x: 268, endPoint y: 319, distance: 34.0
click at [237, 319] on main "[DATE] Daily Report Print Export CSV Prepared for Auckland option Bikes focused…" at bounding box center [805, 399] width 1506 height 710
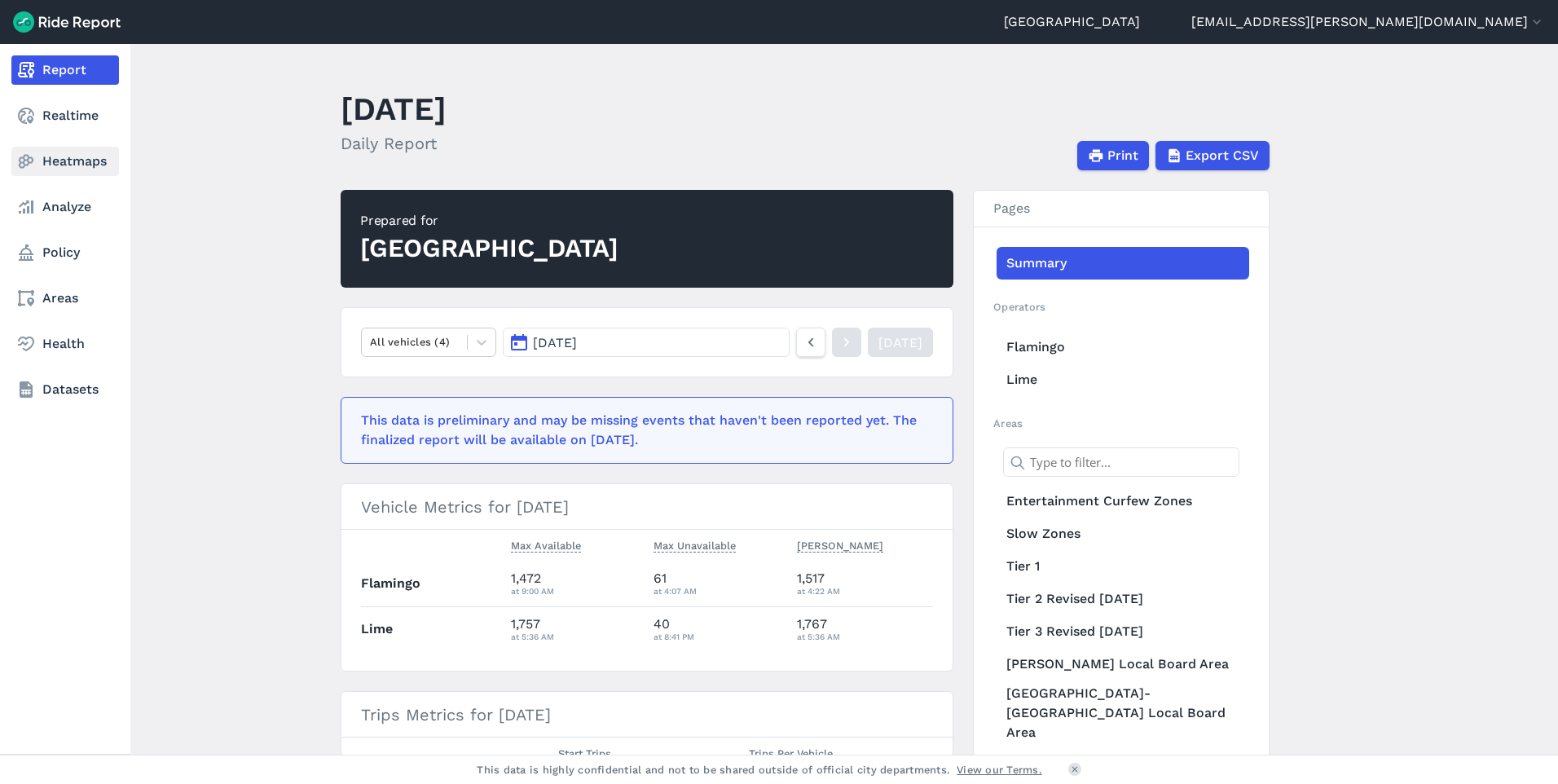
click at [29, 161] on use at bounding box center [26, 161] width 16 height 14
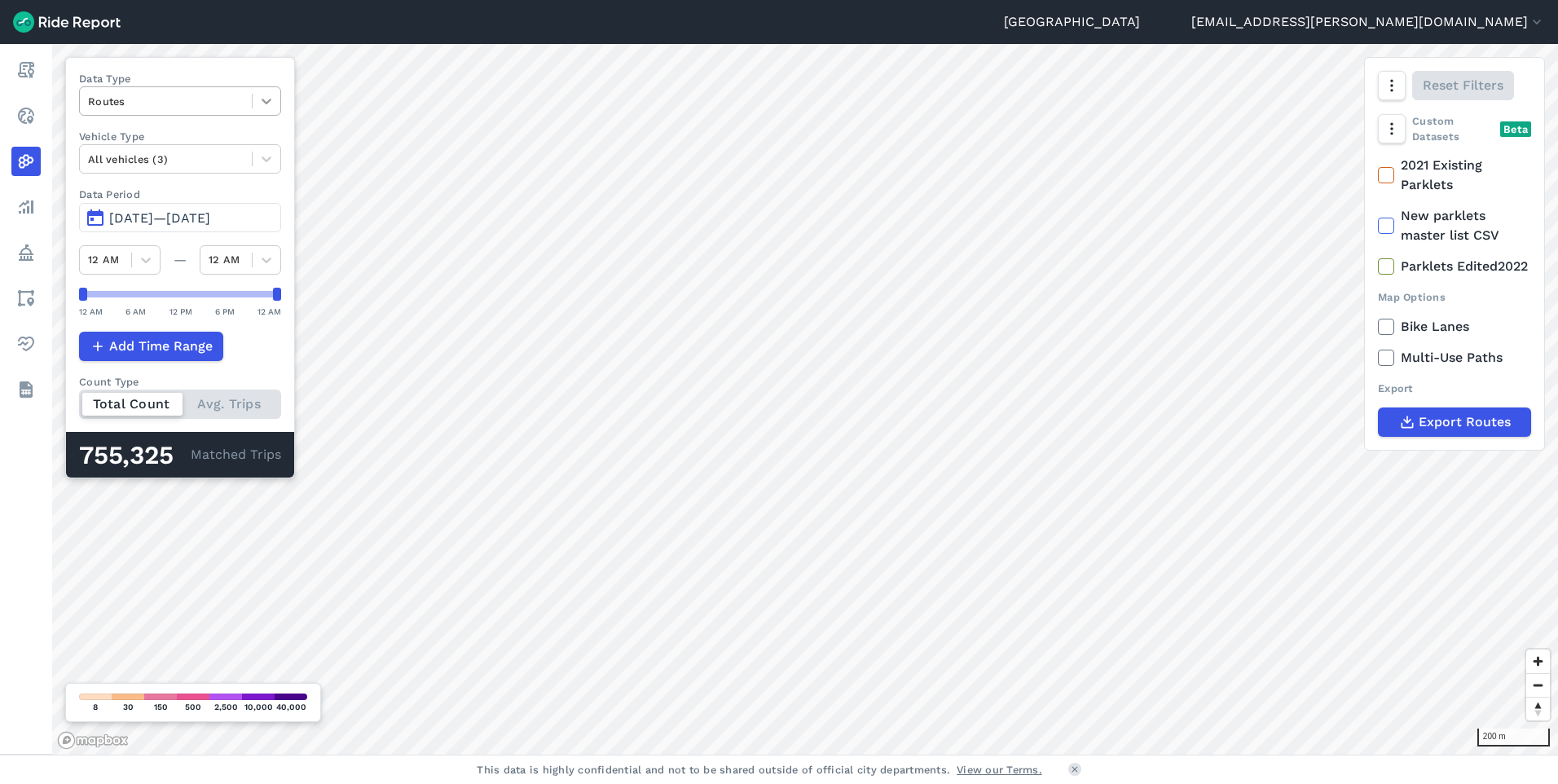
click at [269, 101] on icon at bounding box center [267, 101] width 16 height 16
click at [187, 205] on div "Curb Events" at bounding box center [180, 197] width 202 height 29
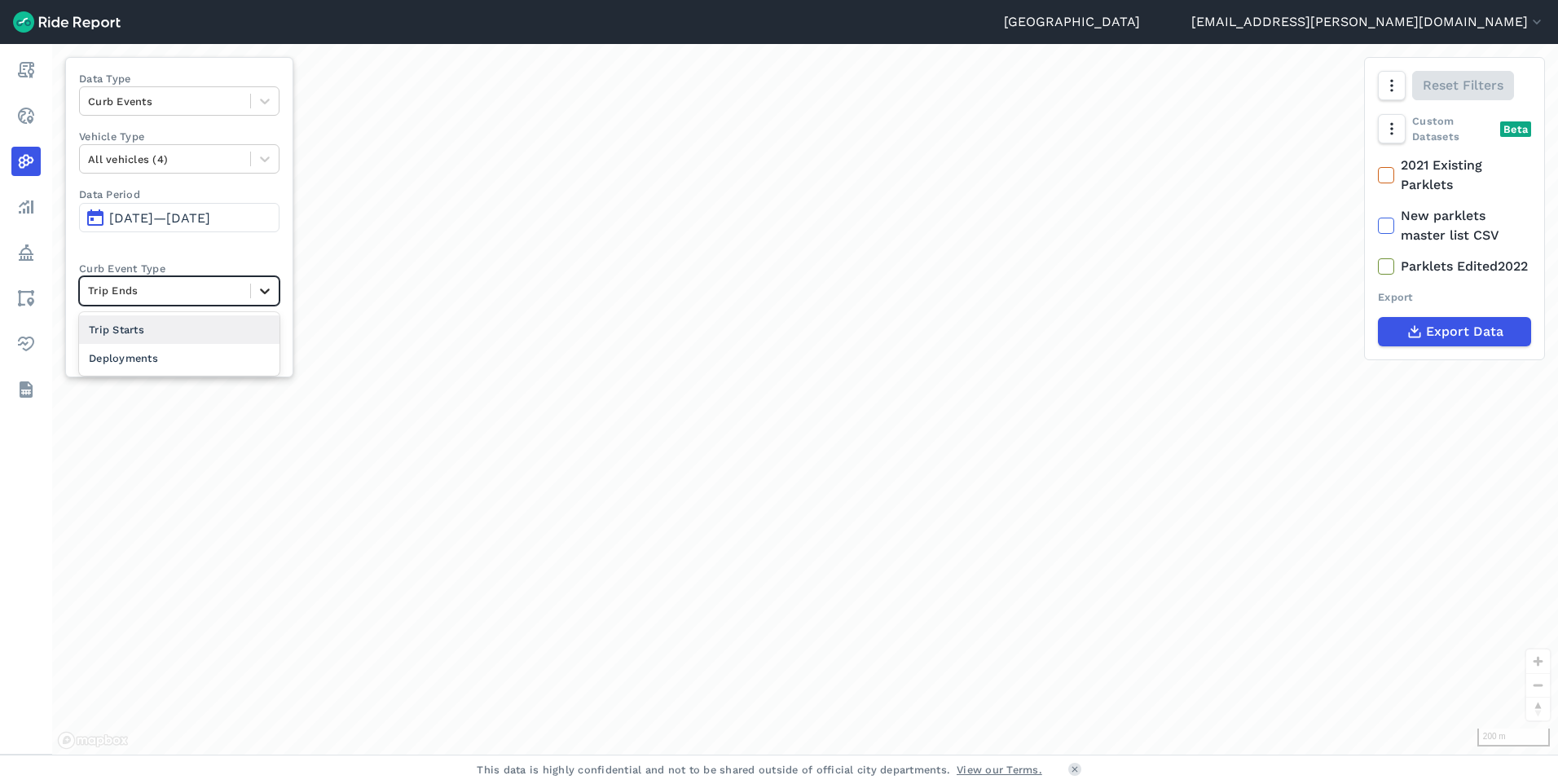
click at [270, 287] on icon at bounding box center [265, 291] width 16 height 16
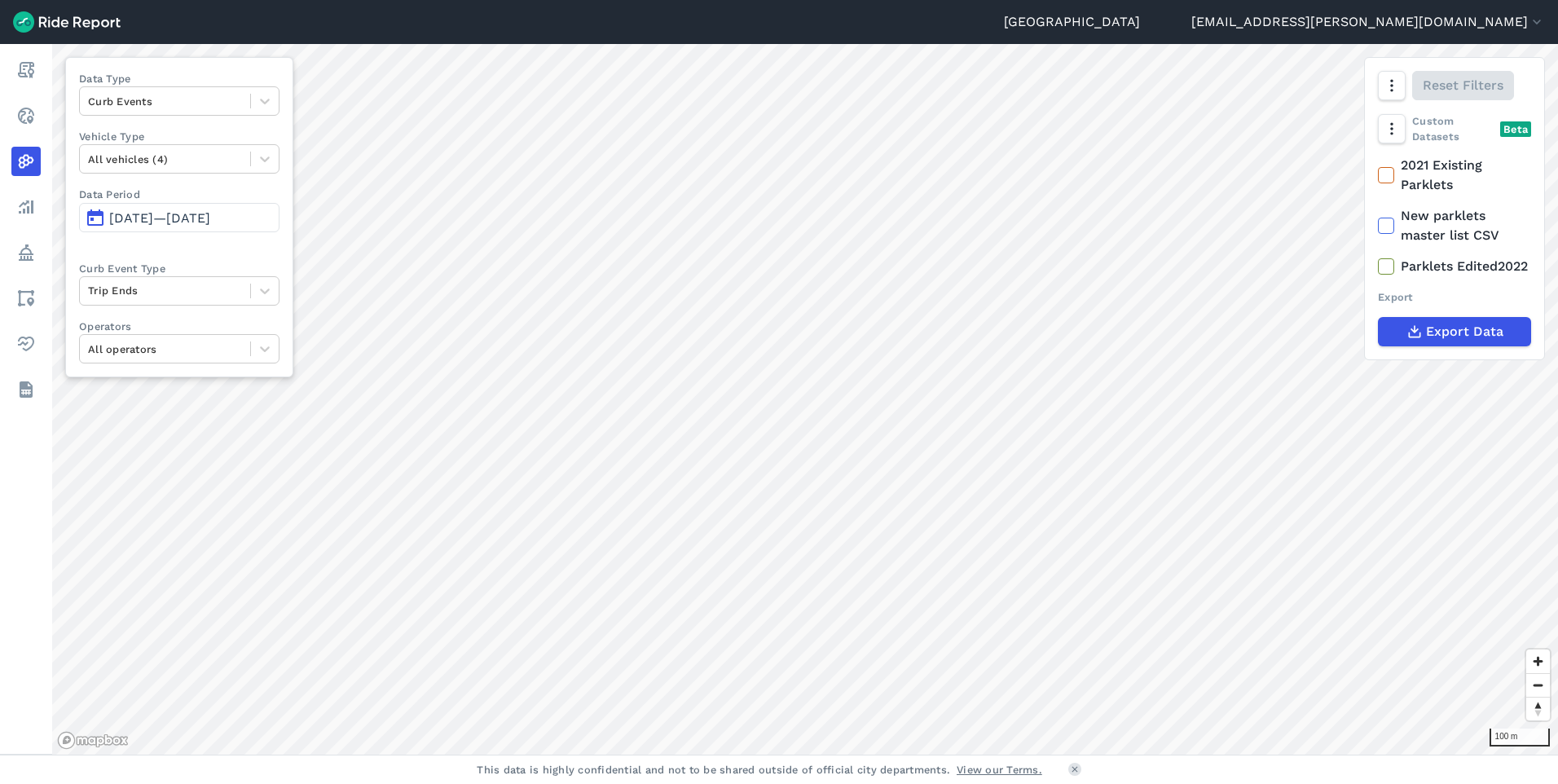
click at [210, 223] on span "[DATE]—[DATE]" at bounding box center [159, 218] width 101 height 16
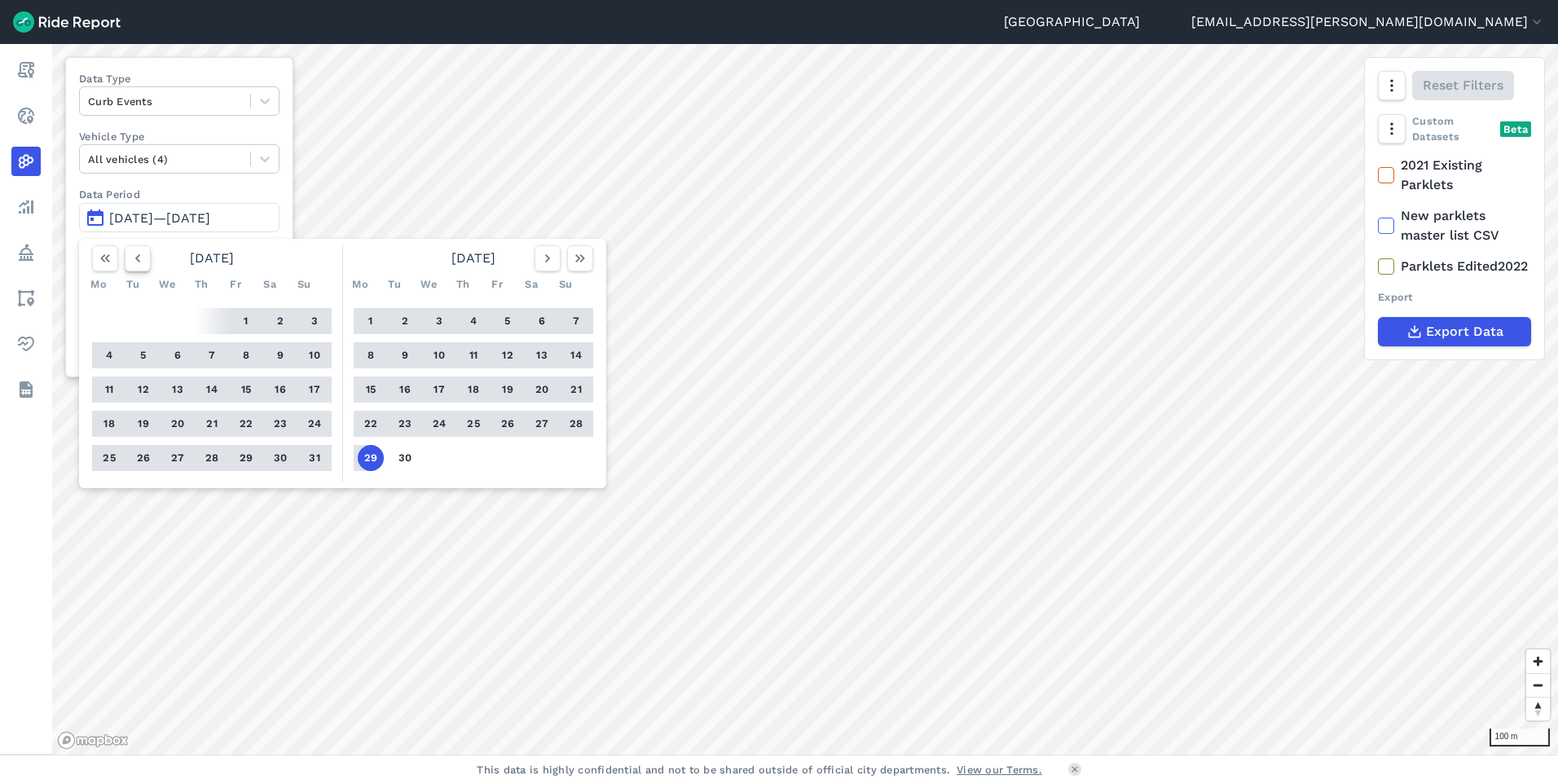
click at [133, 259] on icon "button" at bounding box center [138, 259] width 16 height 16
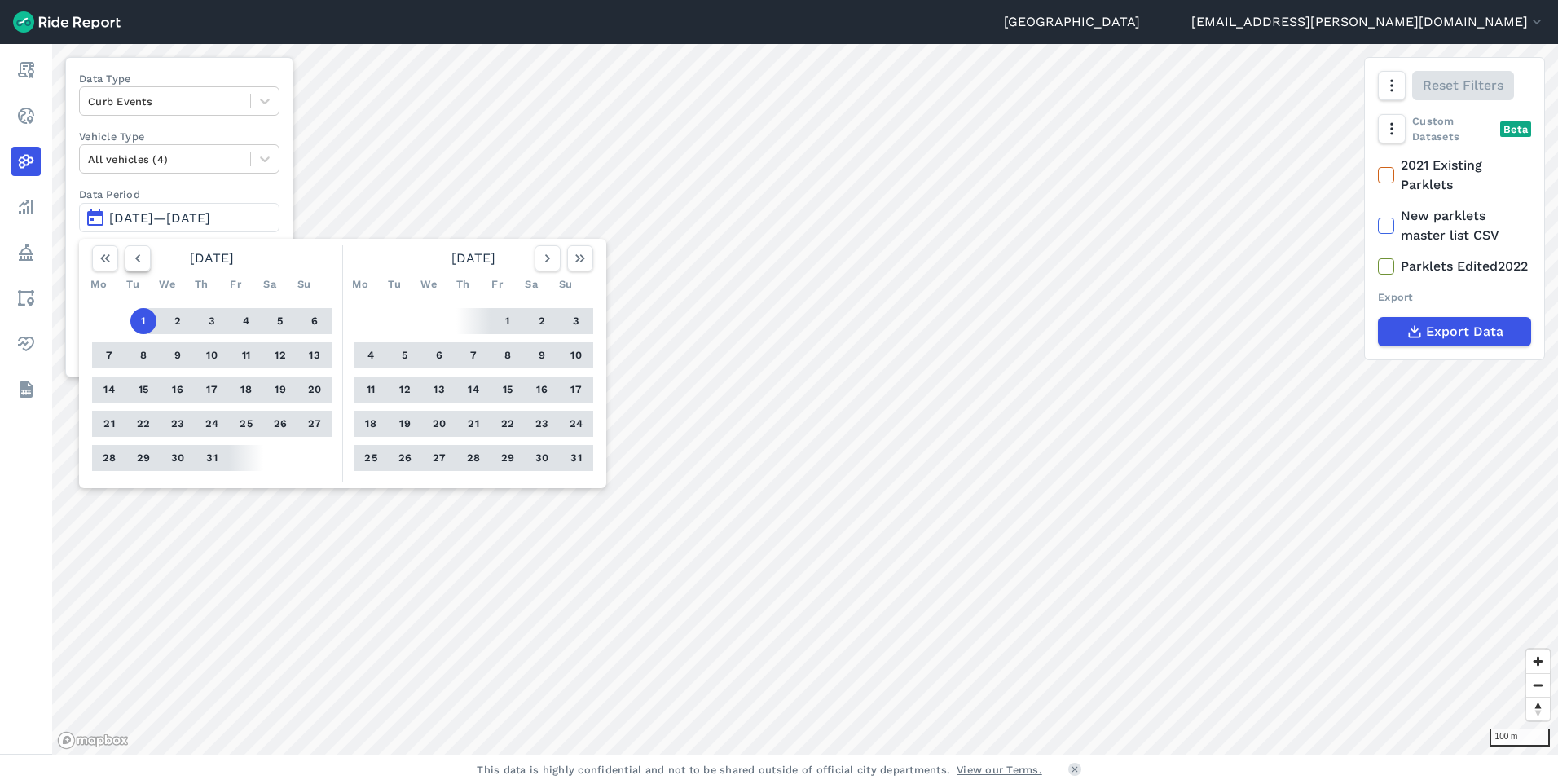
click at [133, 259] on icon "button" at bounding box center [138, 259] width 16 height 16
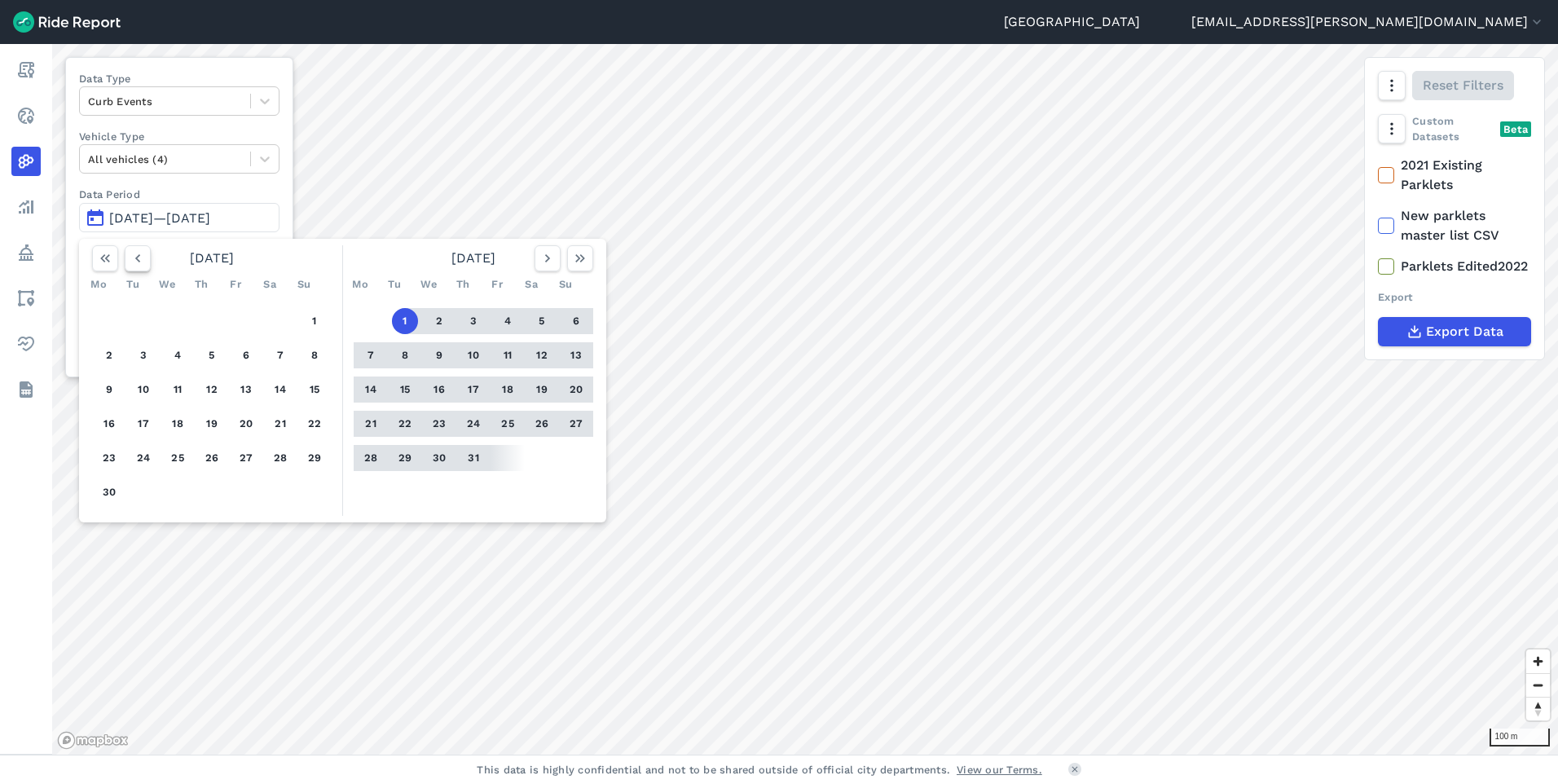
click at [133, 259] on icon "button" at bounding box center [138, 259] width 16 height 16
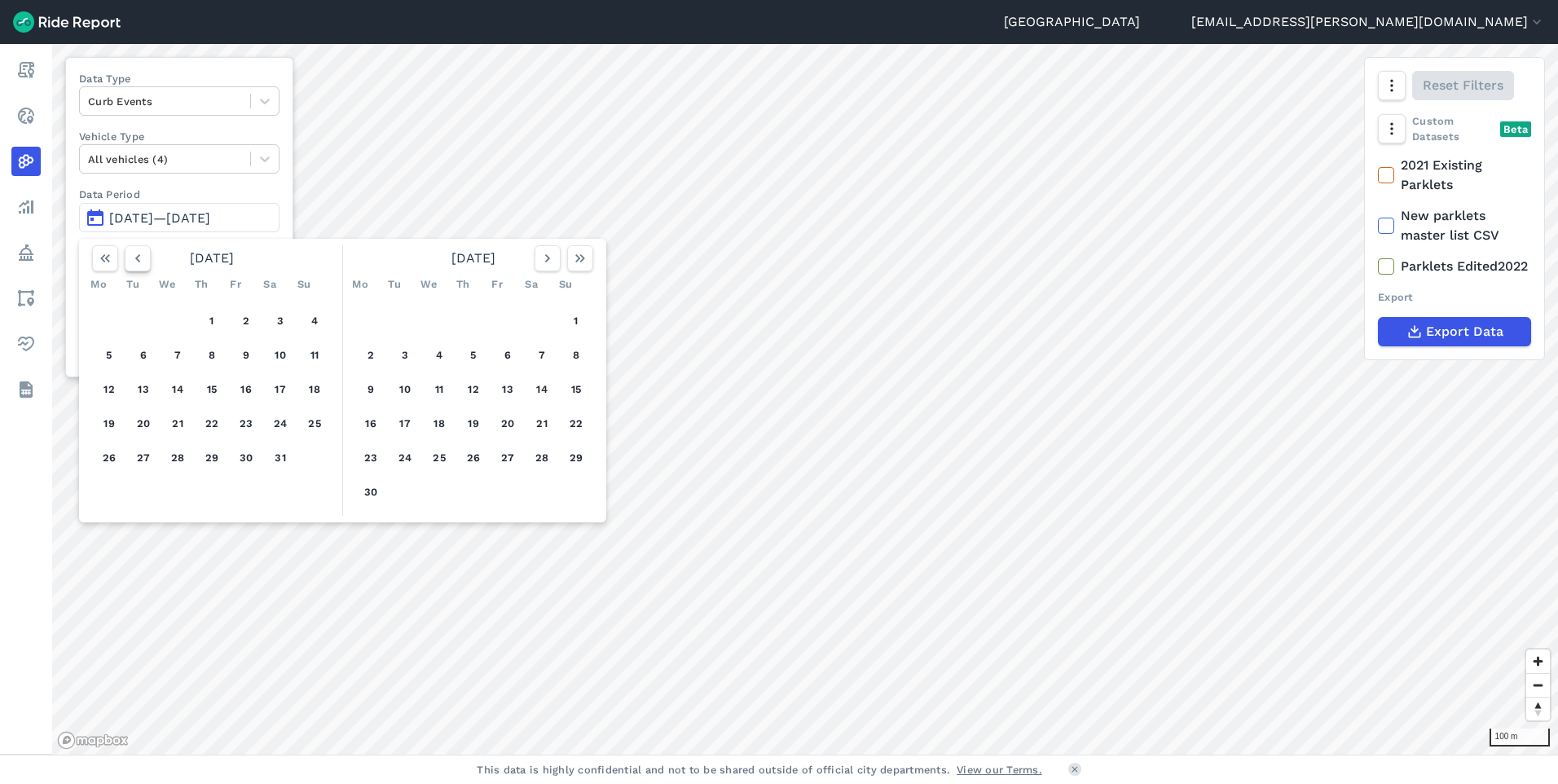
click at [133, 259] on icon "button" at bounding box center [138, 259] width 16 height 16
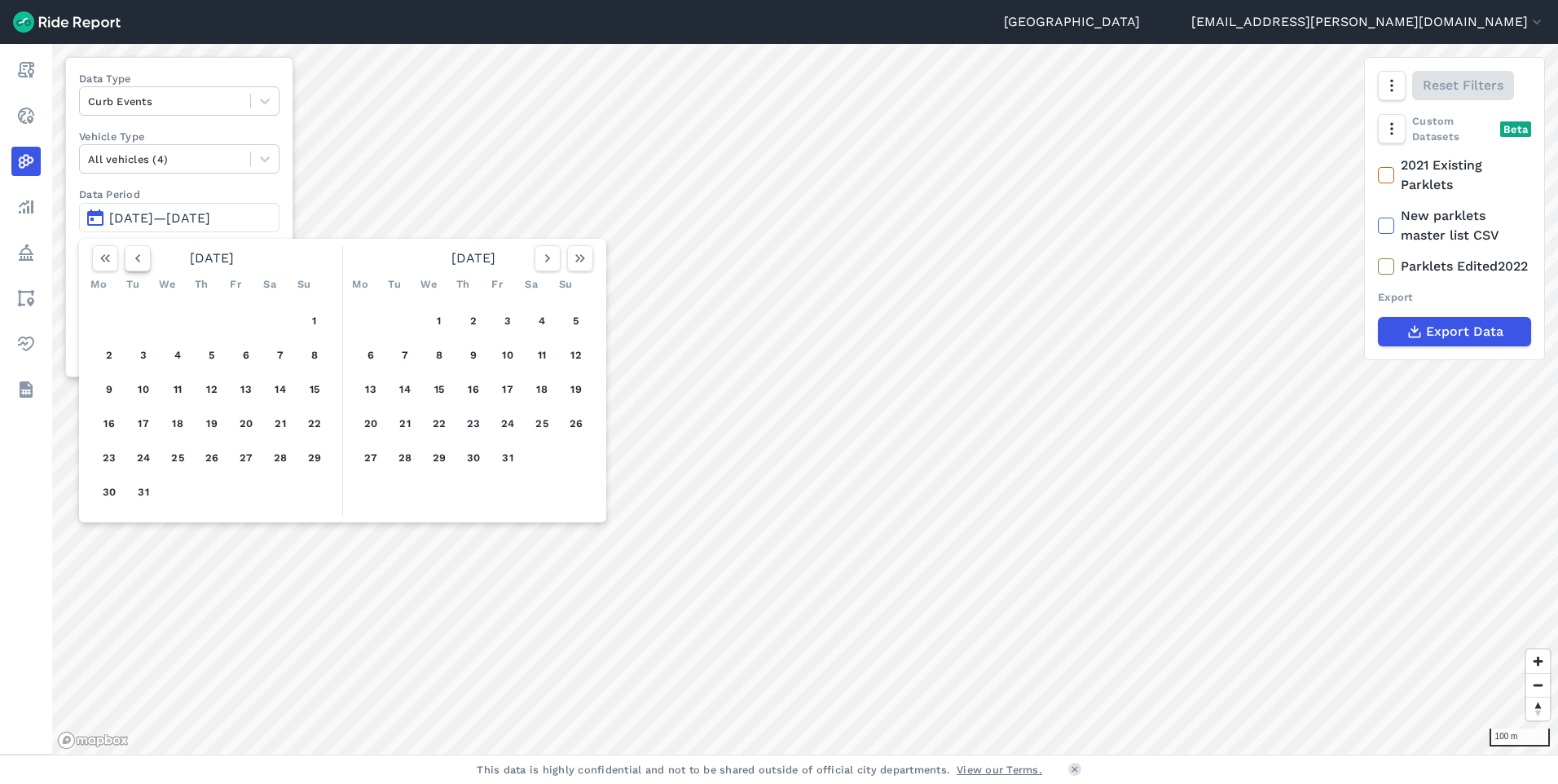
click at [133, 259] on icon "button" at bounding box center [138, 259] width 16 height 16
click at [326, 324] on button "1" at bounding box center [314, 321] width 26 height 26
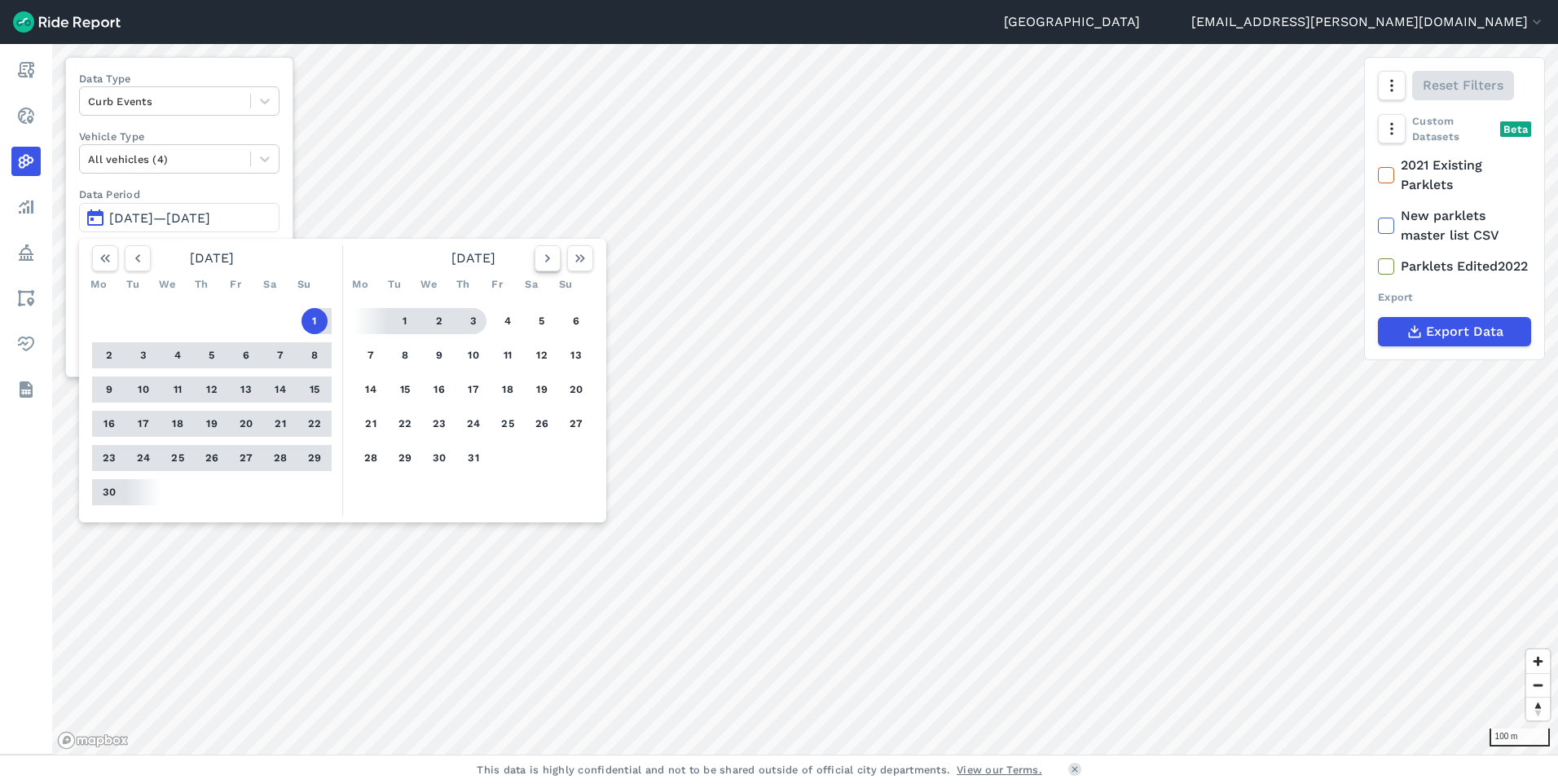
click at [549, 264] on icon "button" at bounding box center [548, 259] width 16 height 16
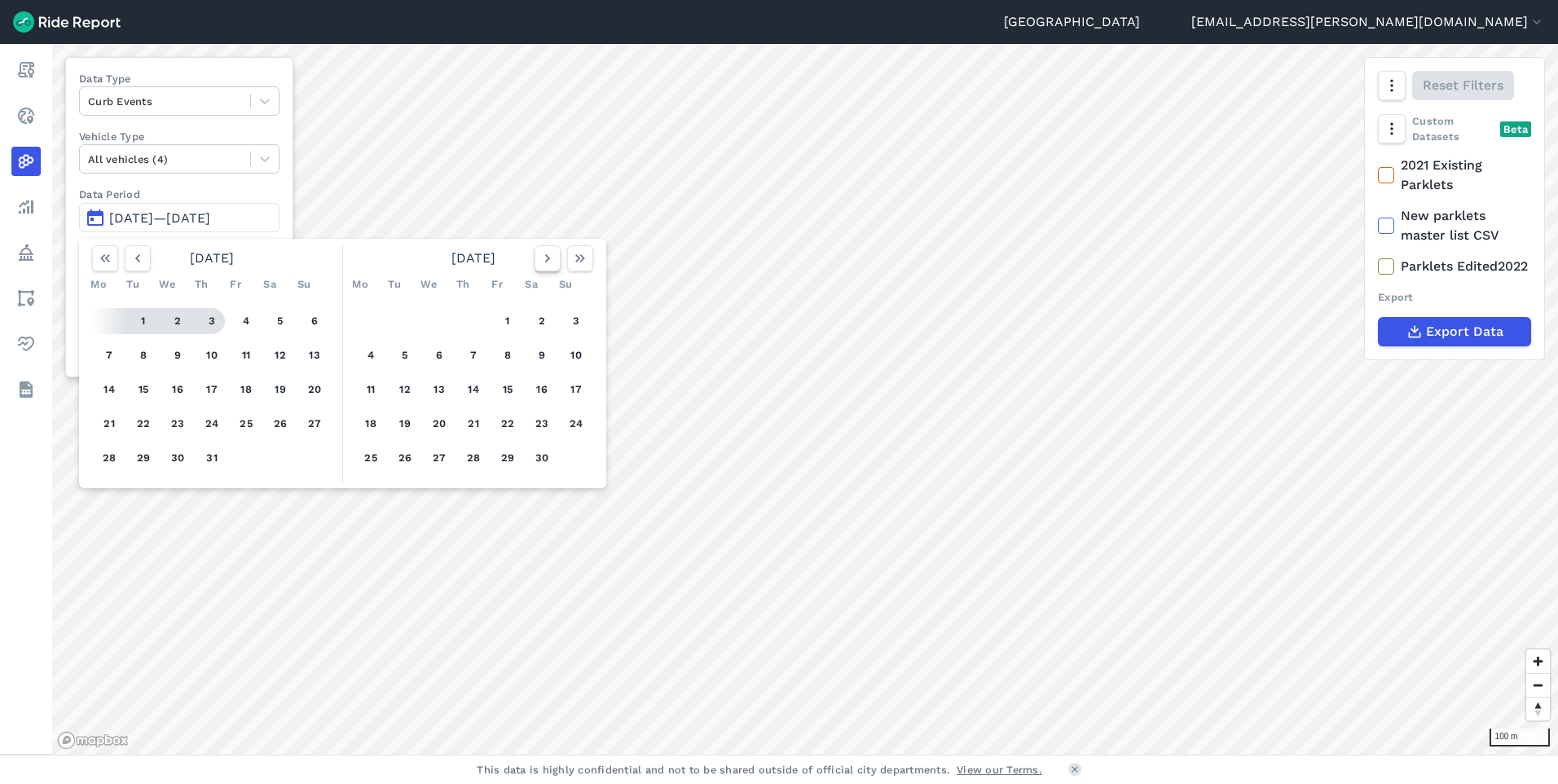
click at [549, 264] on icon "button" at bounding box center [548, 259] width 16 height 16
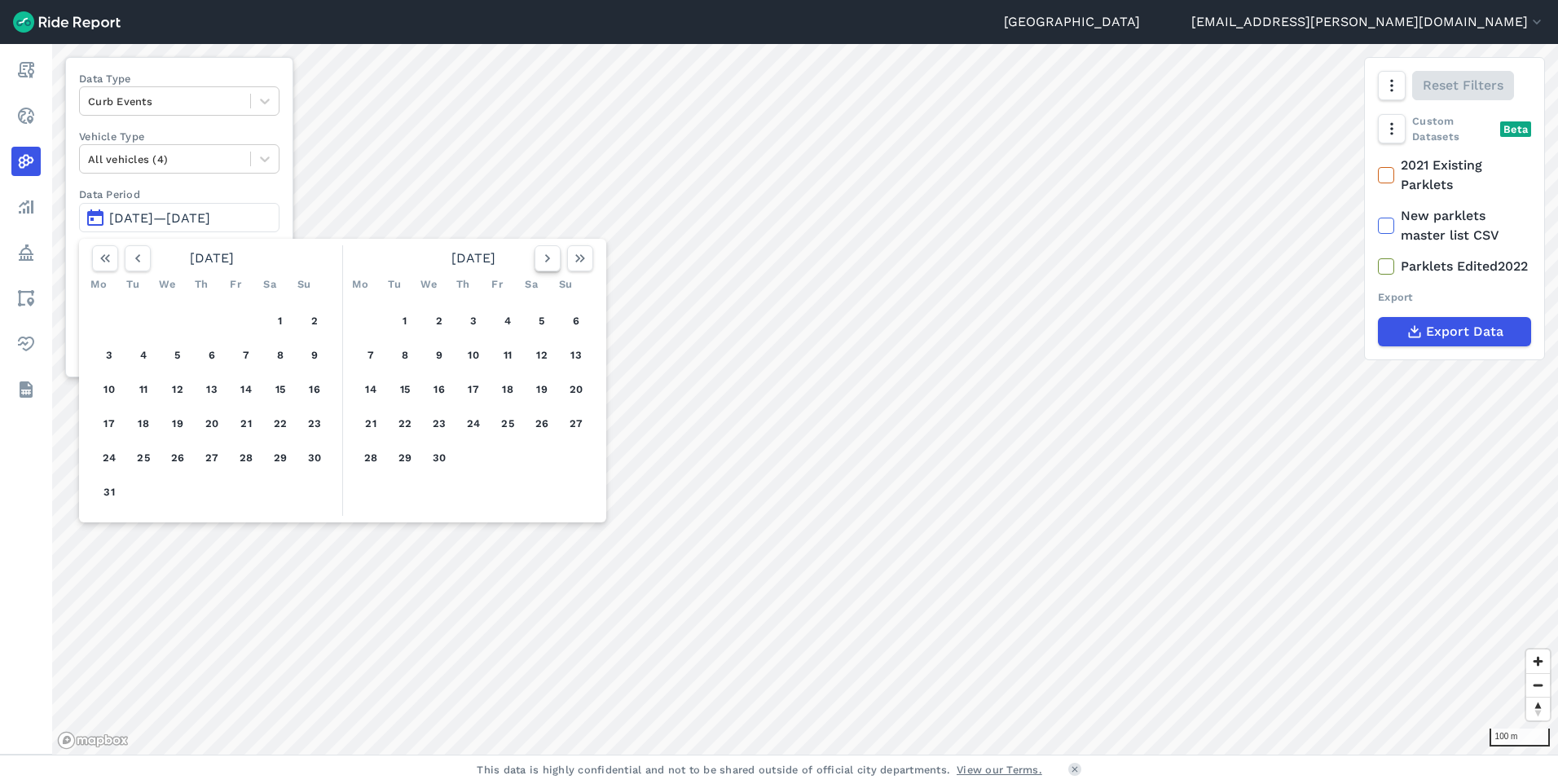
click at [549, 264] on icon "button" at bounding box center [548, 259] width 16 height 16
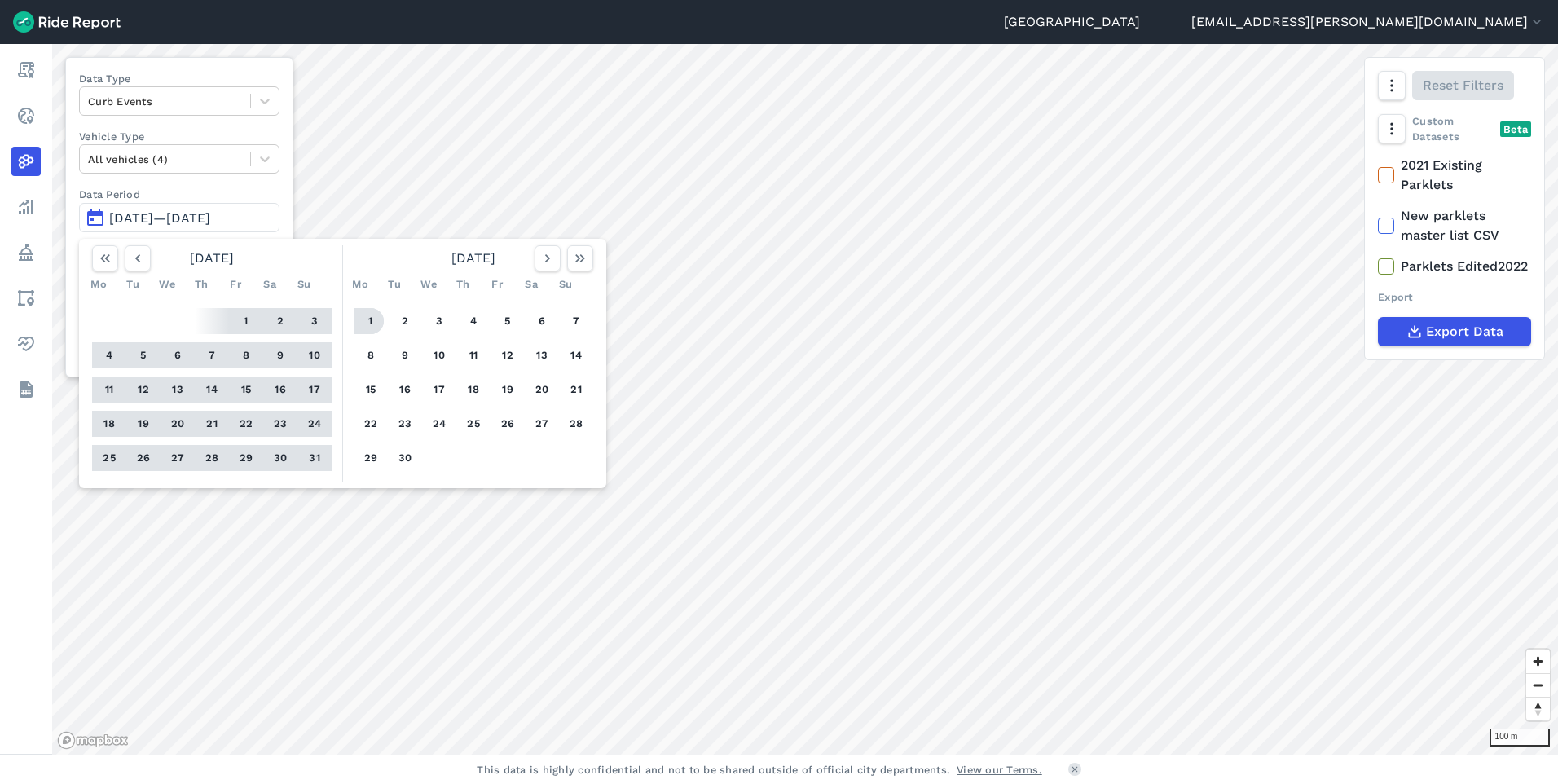
click at [376, 321] on button "1" at bounding box center [371, 321] width 26 height 26
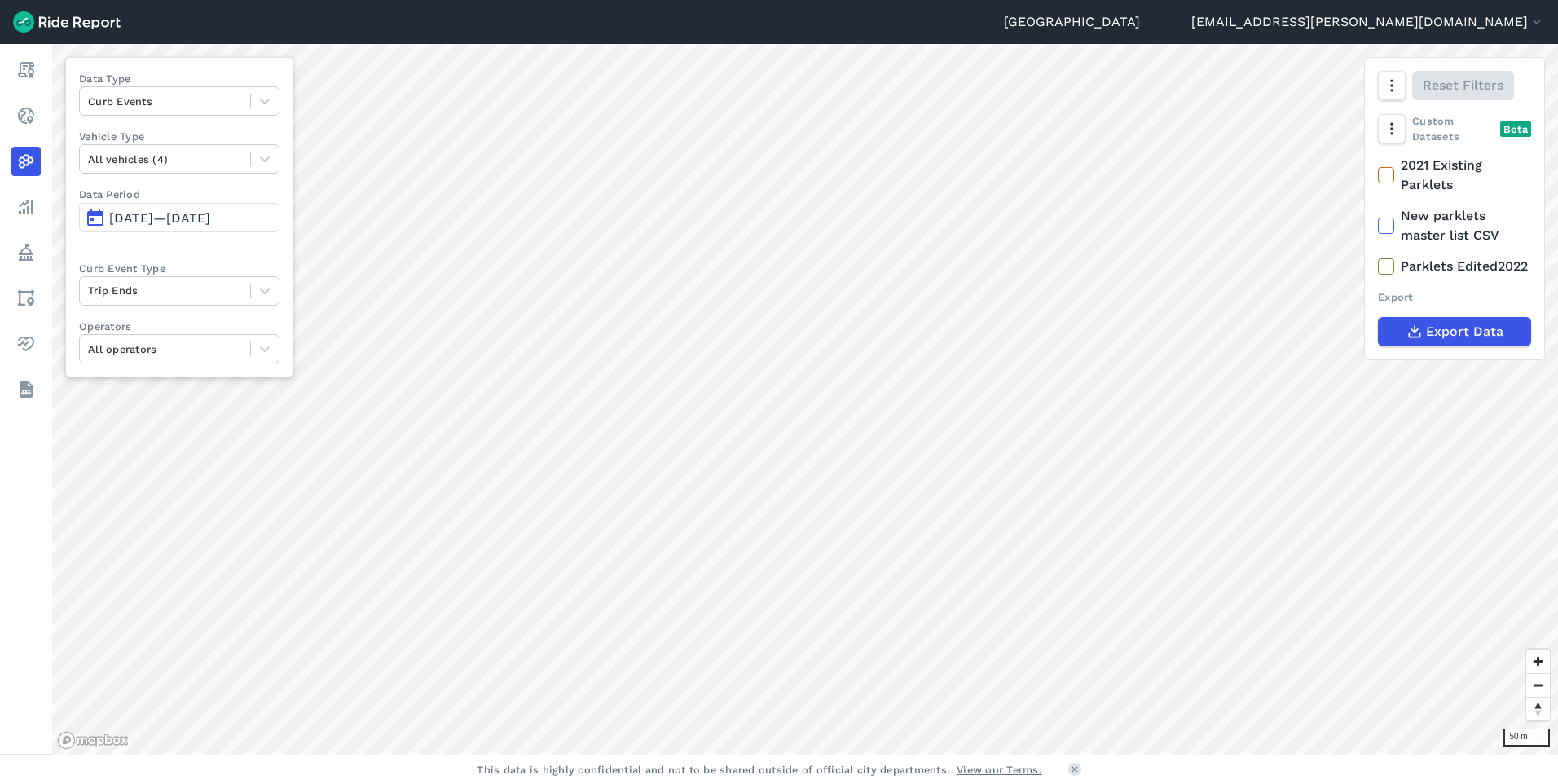
click at [1416, 304] on div "Export" at bounding box center [1454, 296] width 153 height 16
